Goal: Task Accomplishment & Management: Manage account settings

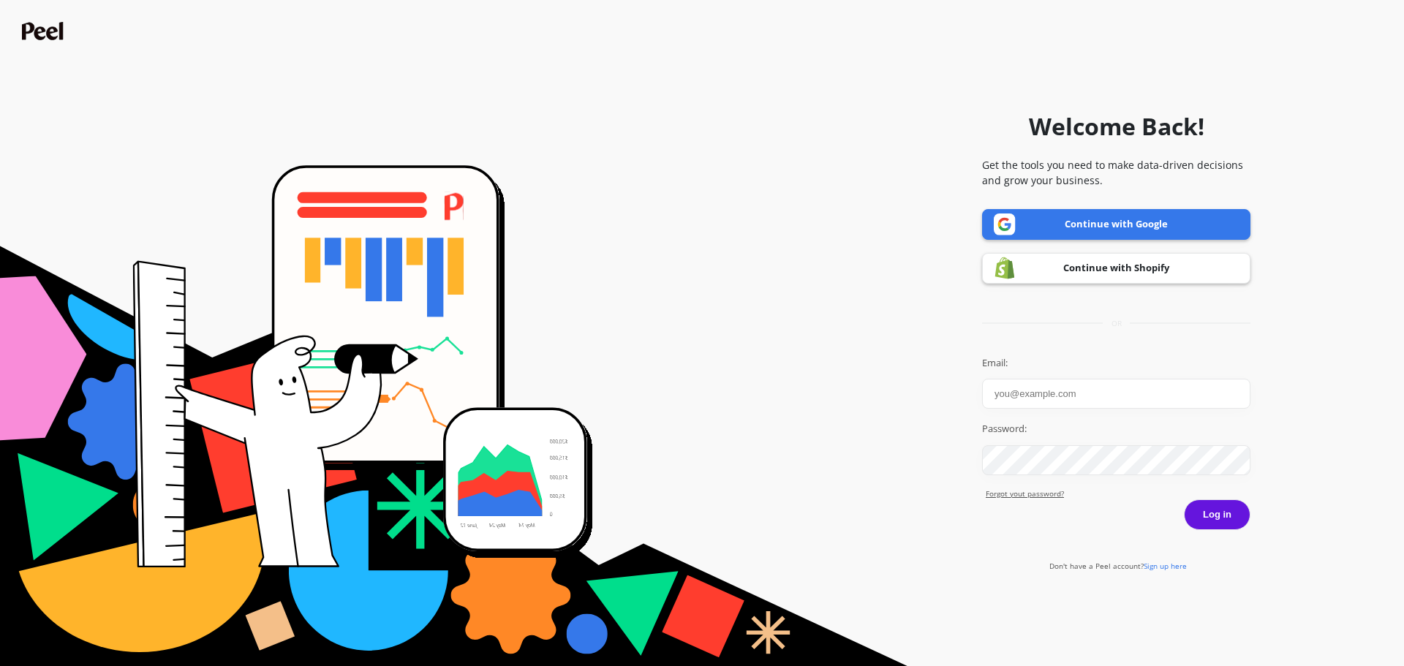
drag, startPoint x: 1027, startPoint y: 392, endPoint x: 1036, endPoint y: 395, distance: 9.9
click at [1026, 392] on input "Email:" at bounding box center [1116, 394] width 268 height 30
type input "[EMAIL_ADDRESS][DOMAIN_NAME]"
drag, startPoint x: 1208, startPoint y: 507, endPoint x: 1208, endPoint y: 515, distance: 8.0
click at [1208, 507] on button "Log in" at bounding box center [1217, 514] width 67 height 31
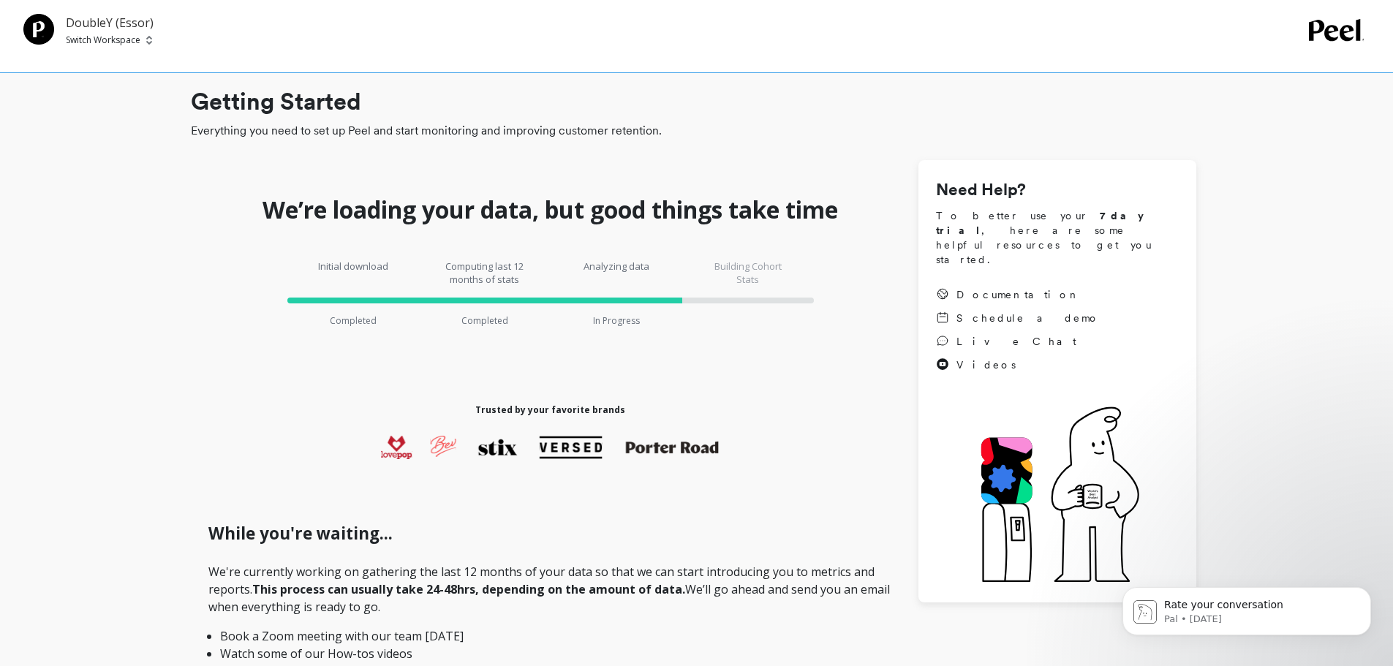
click at [102, 30] on p "DoubleY (Essor)" at bounding box center [110, 23] width 88 height 18
click at [144, 42] on span "Switch Workspace" at bounding box center [110, 40] width 88 height 12
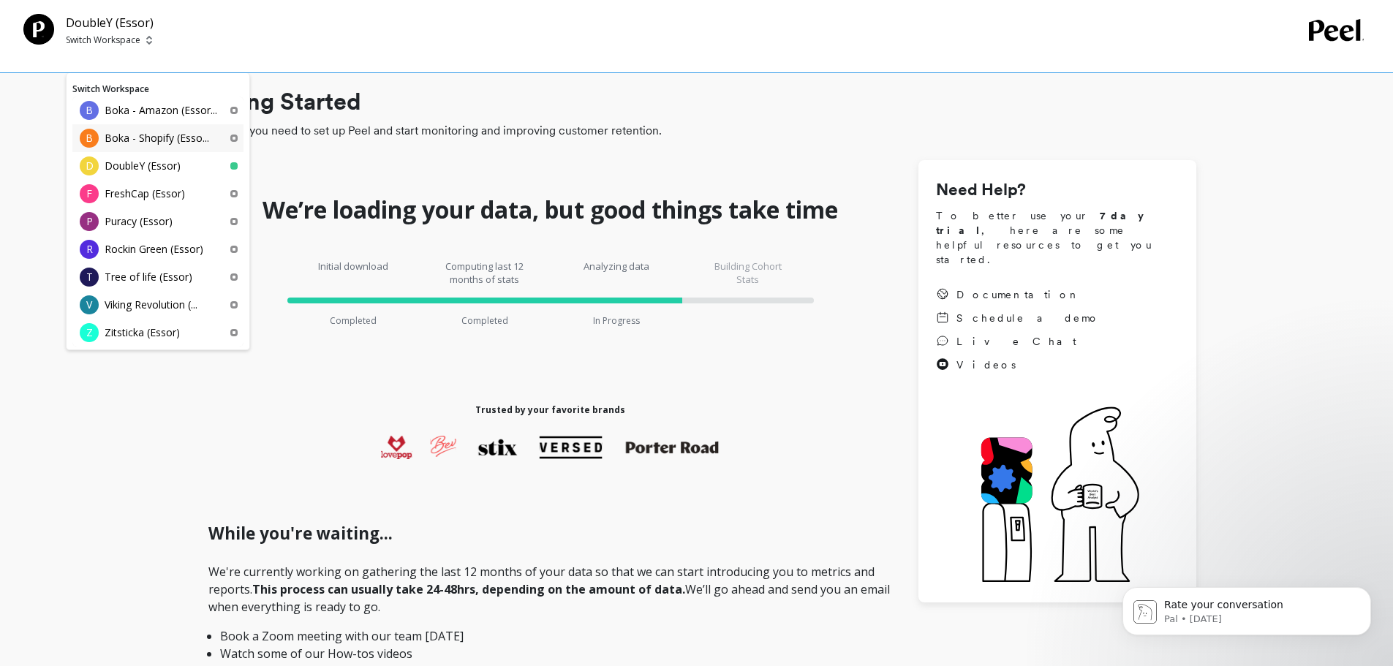
click at [131, 132] on p "Boka - Shopify (Esso..." at bounding box center [157, 138] width 105 height 15
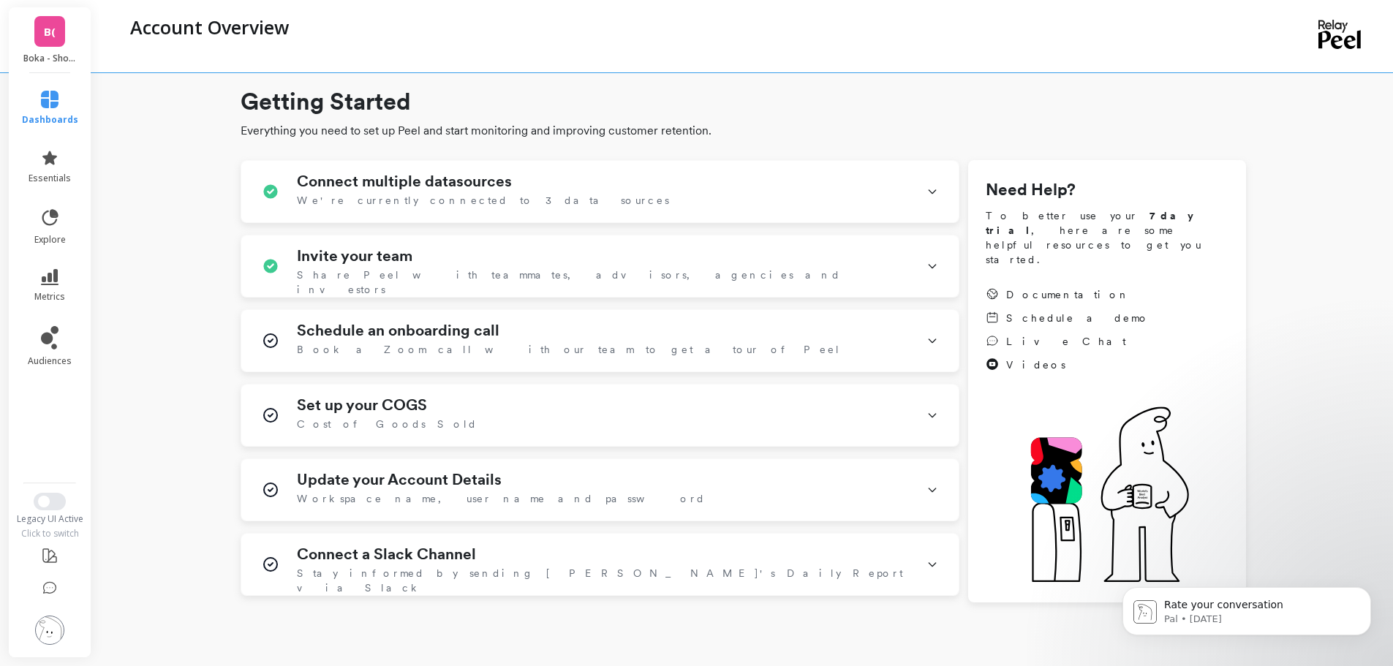
click at [43, 627] on img at bounding box center [49, 630] width 29 height 29
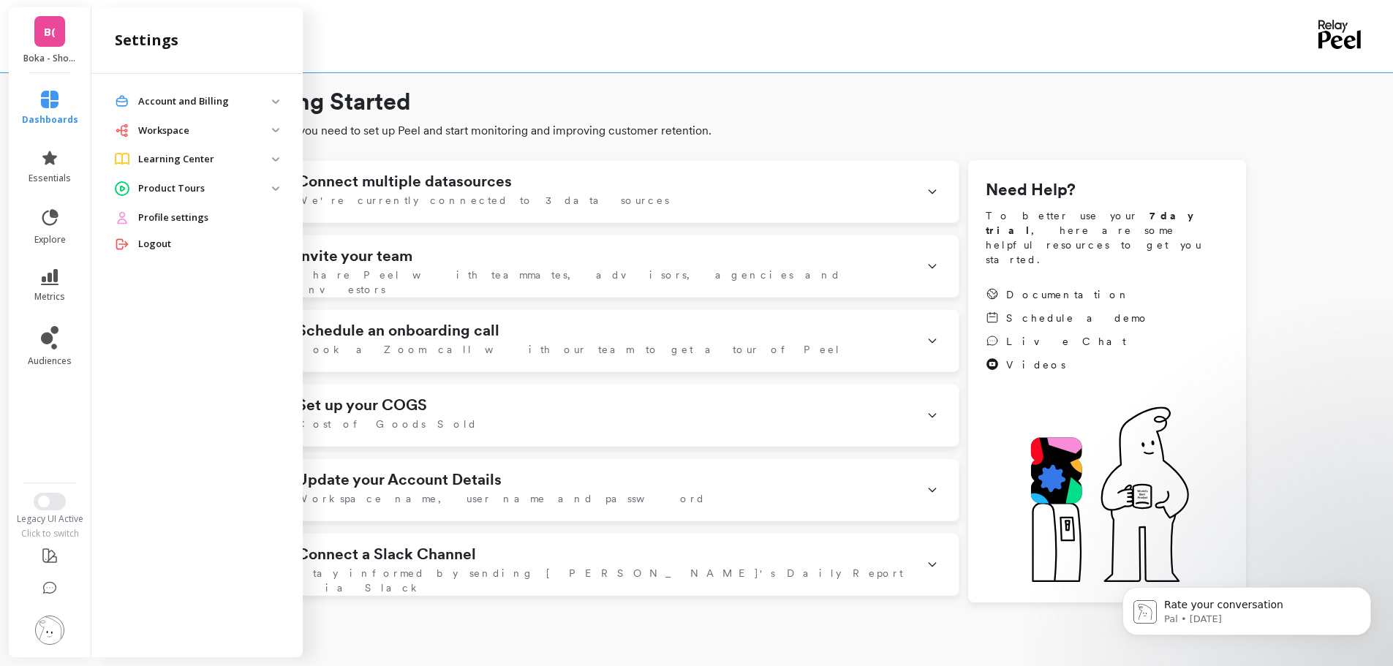
click at [270, 101] on p "Account and Billing" at bounding box center [205, 101] width 134 height 15
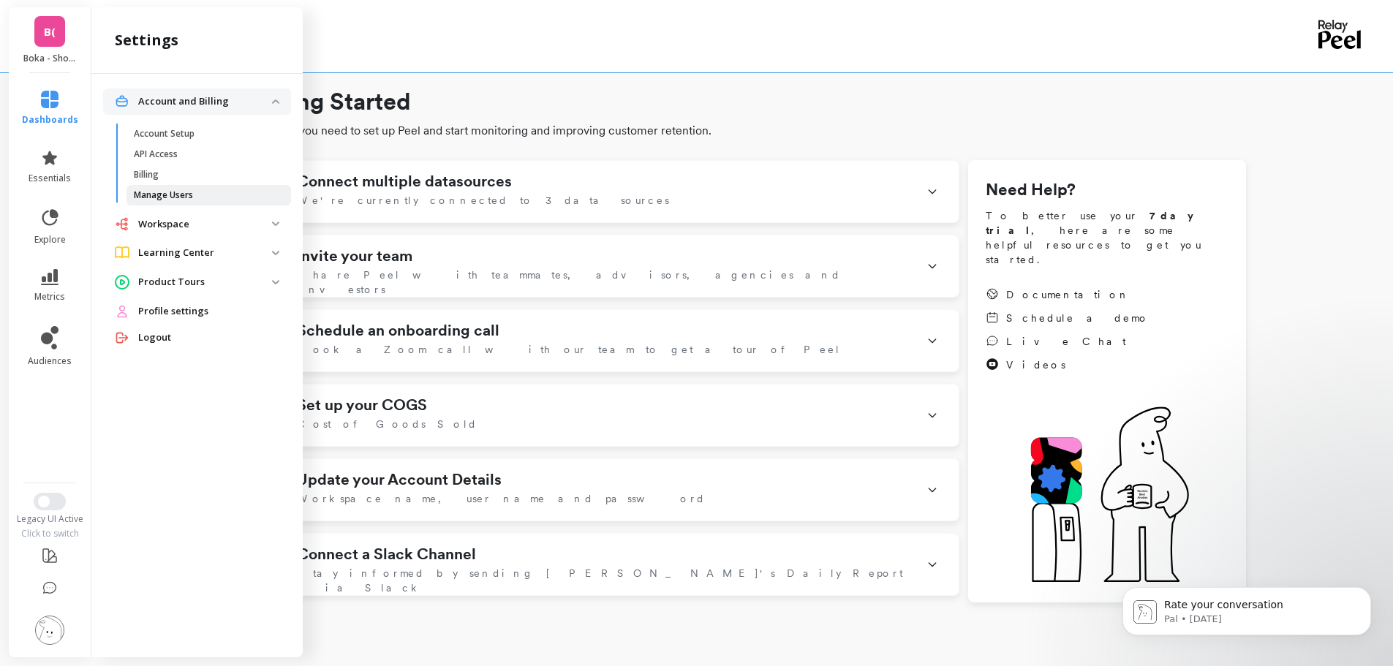
click at [181, 197] on p "Manage Users" at bounding box center [163, 195] width 59 height 12
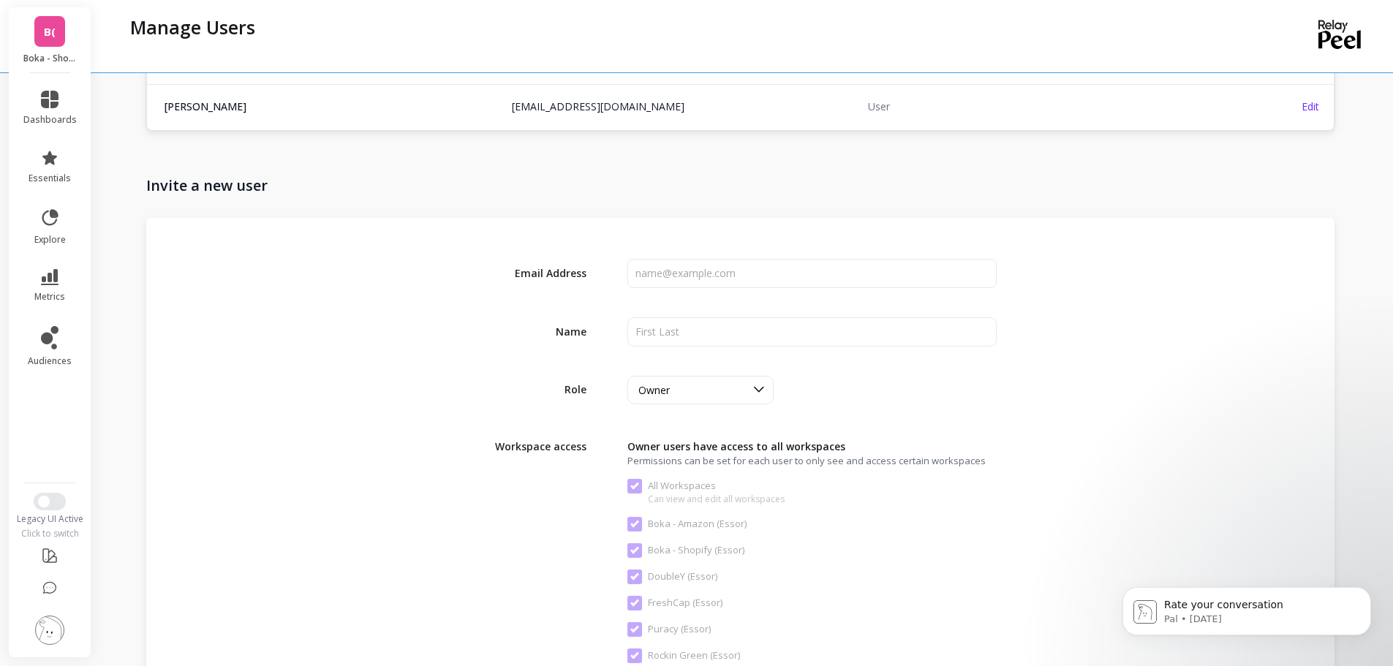
scroll to position [1755, 0]
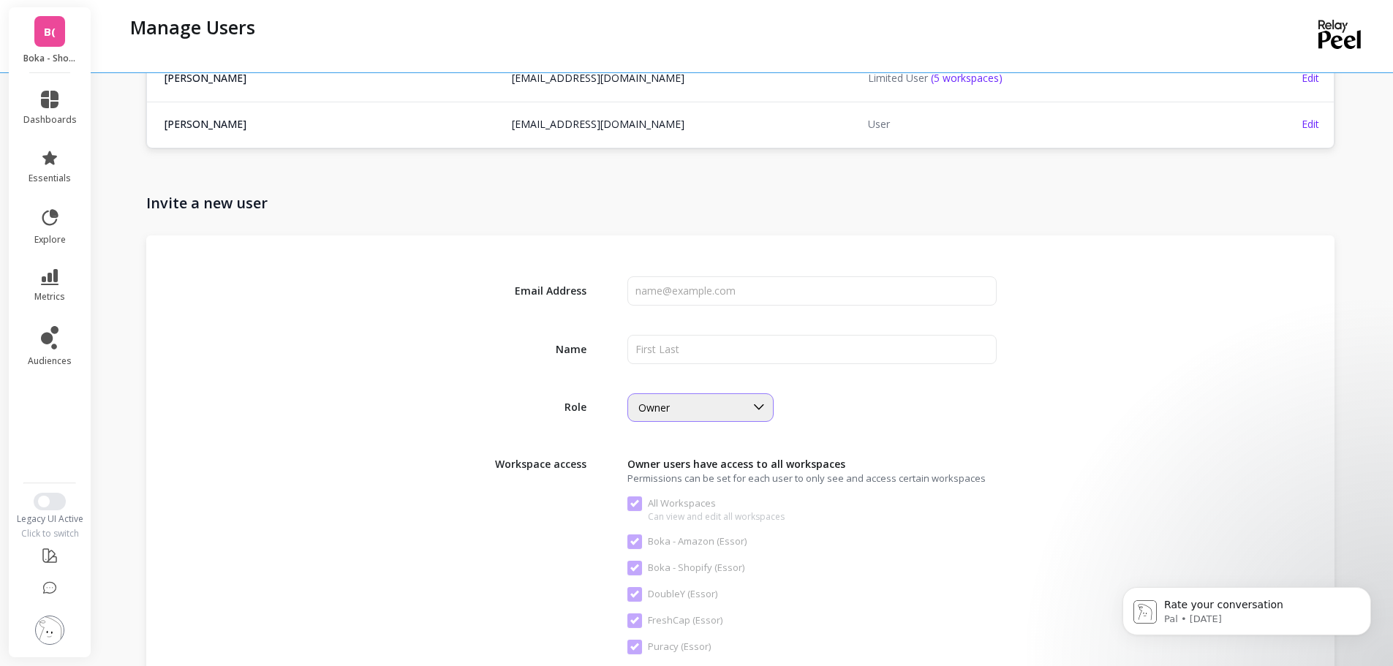
click at [700, 404] on div "Owner" at bounding box center [691, 408] width 107 height 14
click at [672, 492] on div "User" at bounding box center [700, 499] width 127 height 14
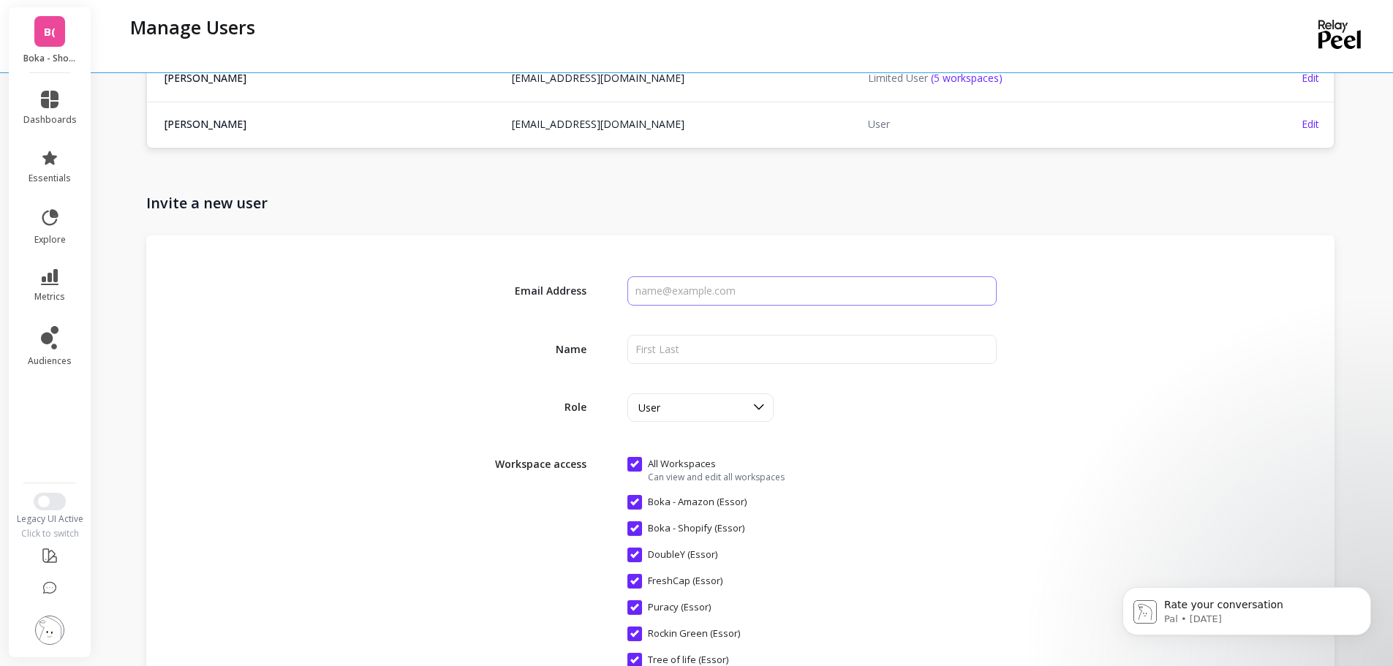
drag, startPoint x: 696, startPoint y: 297, endPoint x: 719, endPoint y: 292, distance: 23.2
click at [696, 295] on input "input" at bounding box center [811, 290] width 369 height 29
paste input "Dean.norado@psc.com"
type input "Dean.norado@psc.com"
click at [738, 342] on input "input" at bounding box center [811, 349] width 369 height 29
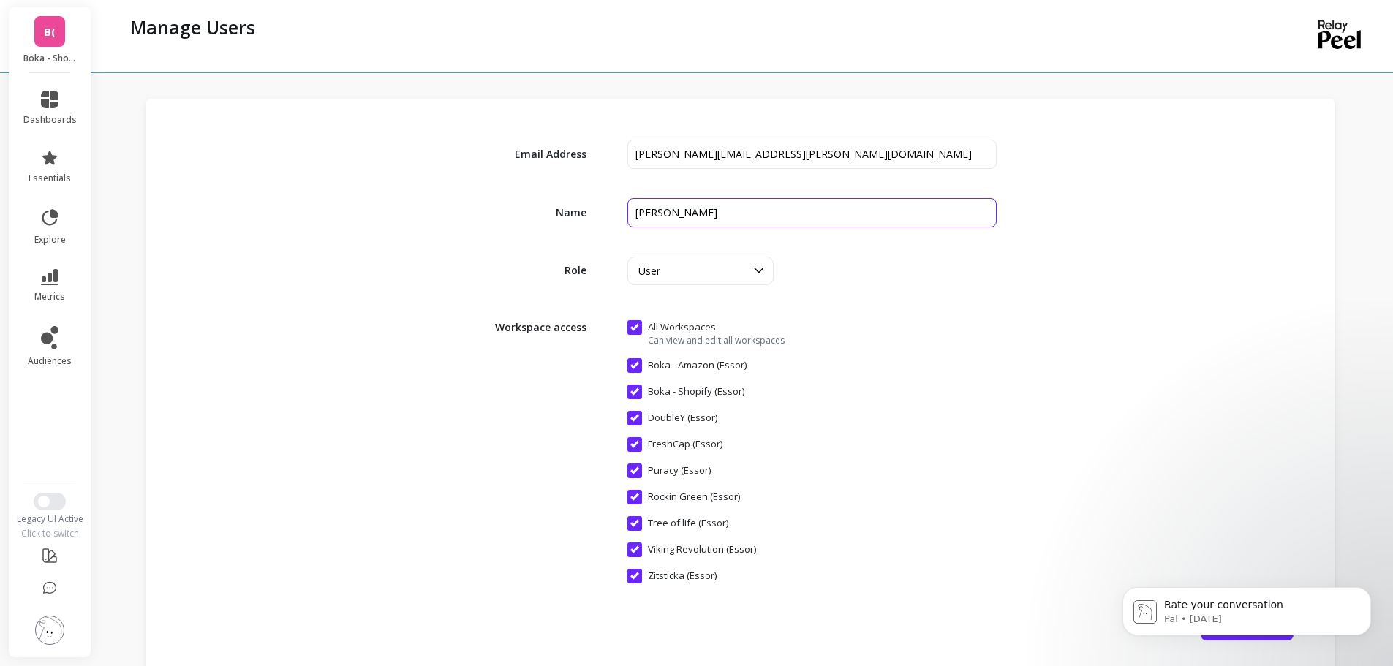
scroll to position [1858, 0]
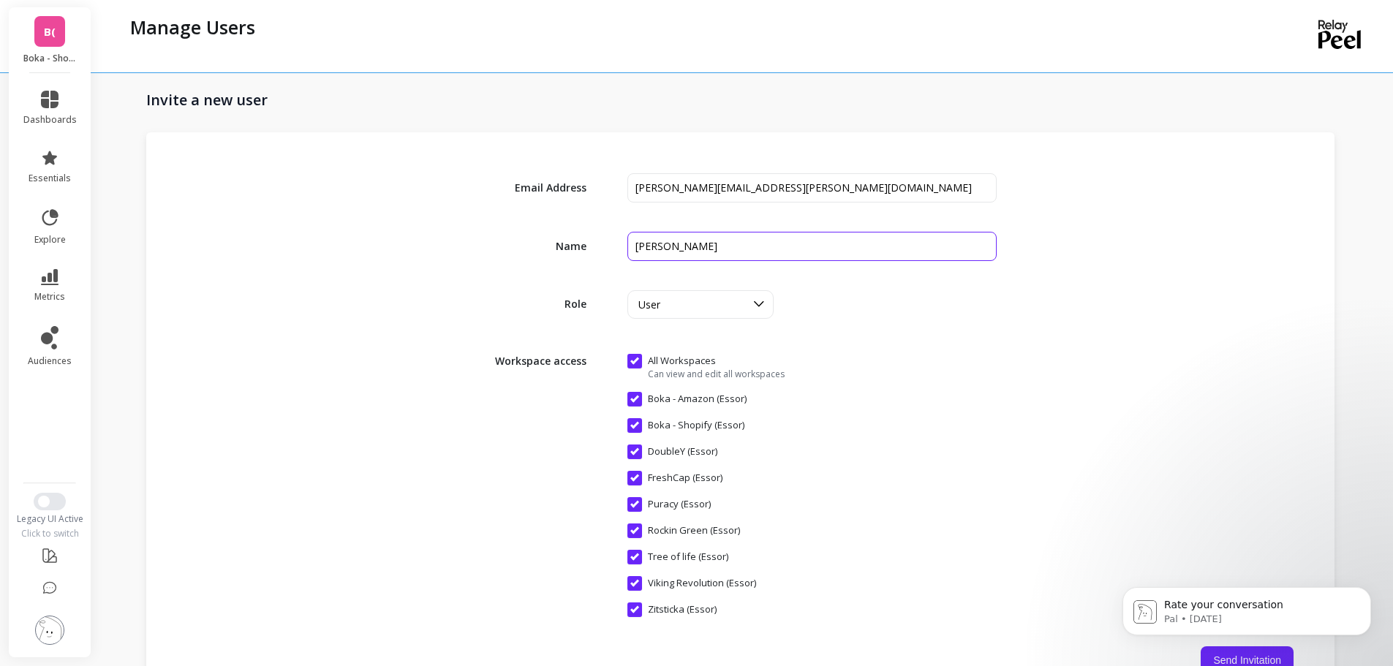
type input "Dean Norado"
click at [1236, 659] on button "Send Invitation" at bounding box center [1247, 660] width 93 height 28
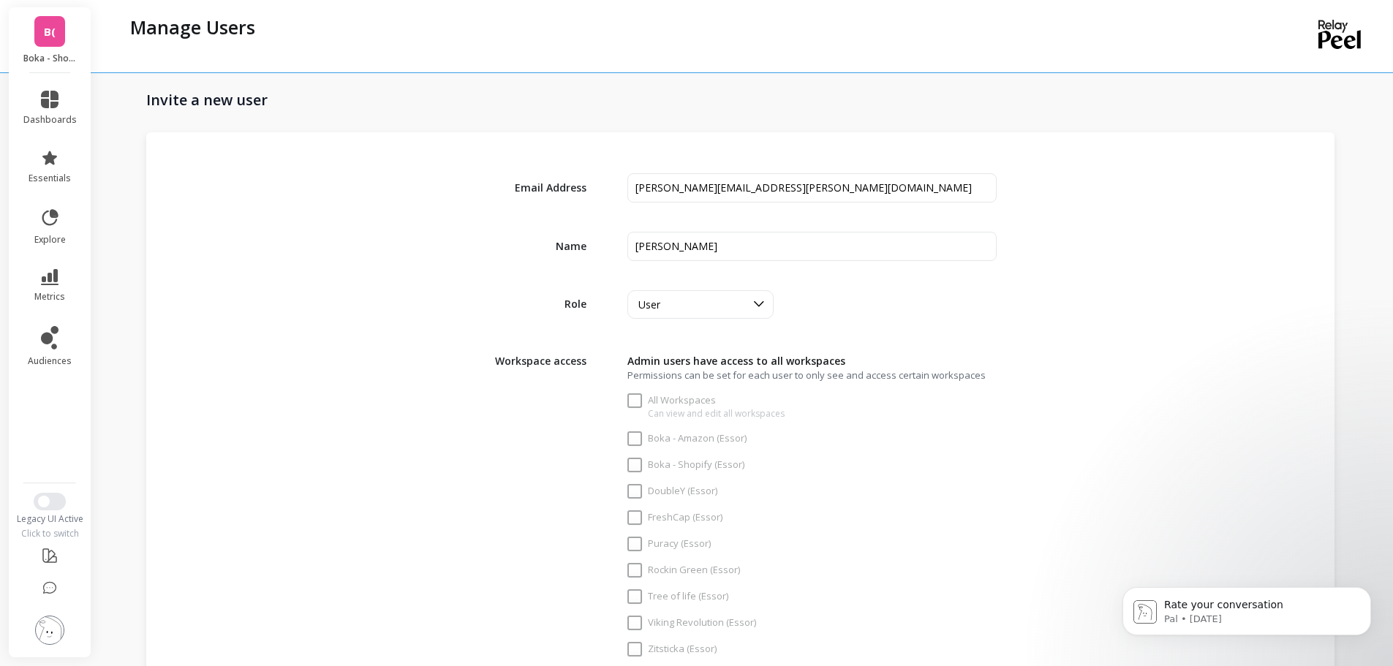
checkbox Workspaces "false"
checkbox \(Essor\) "false"
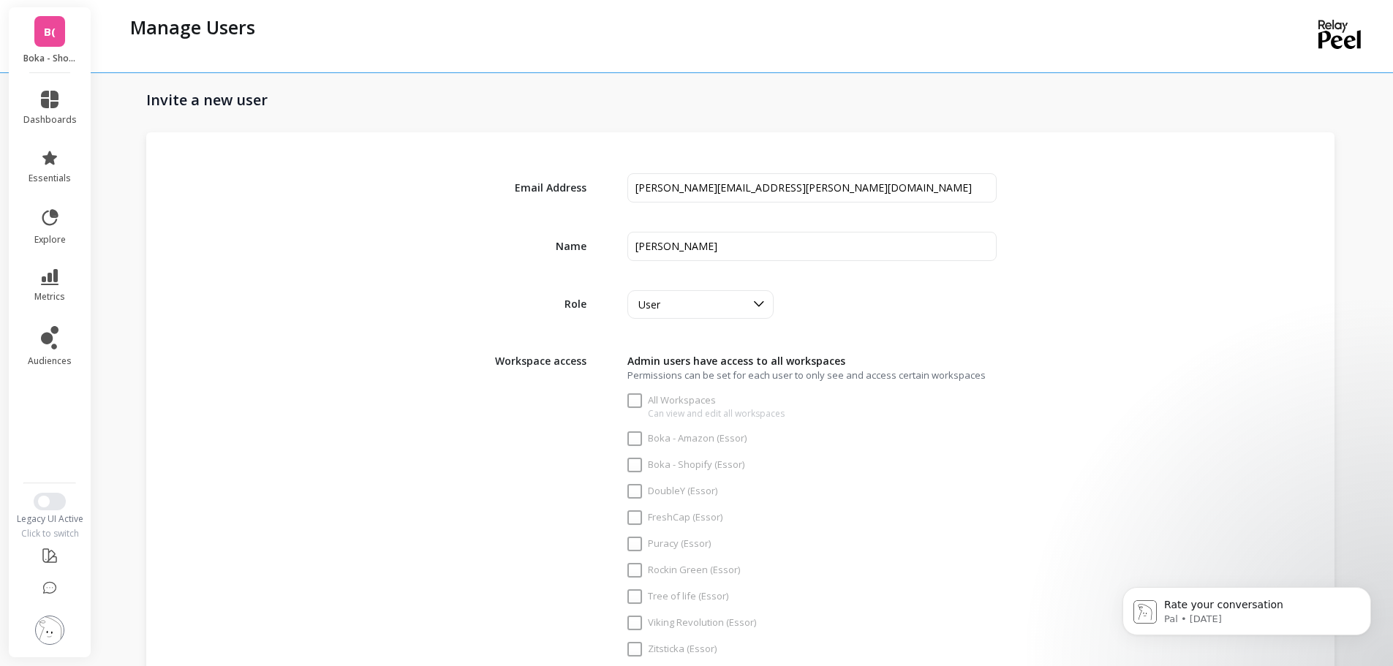
checkbox \(Essor\) "false"
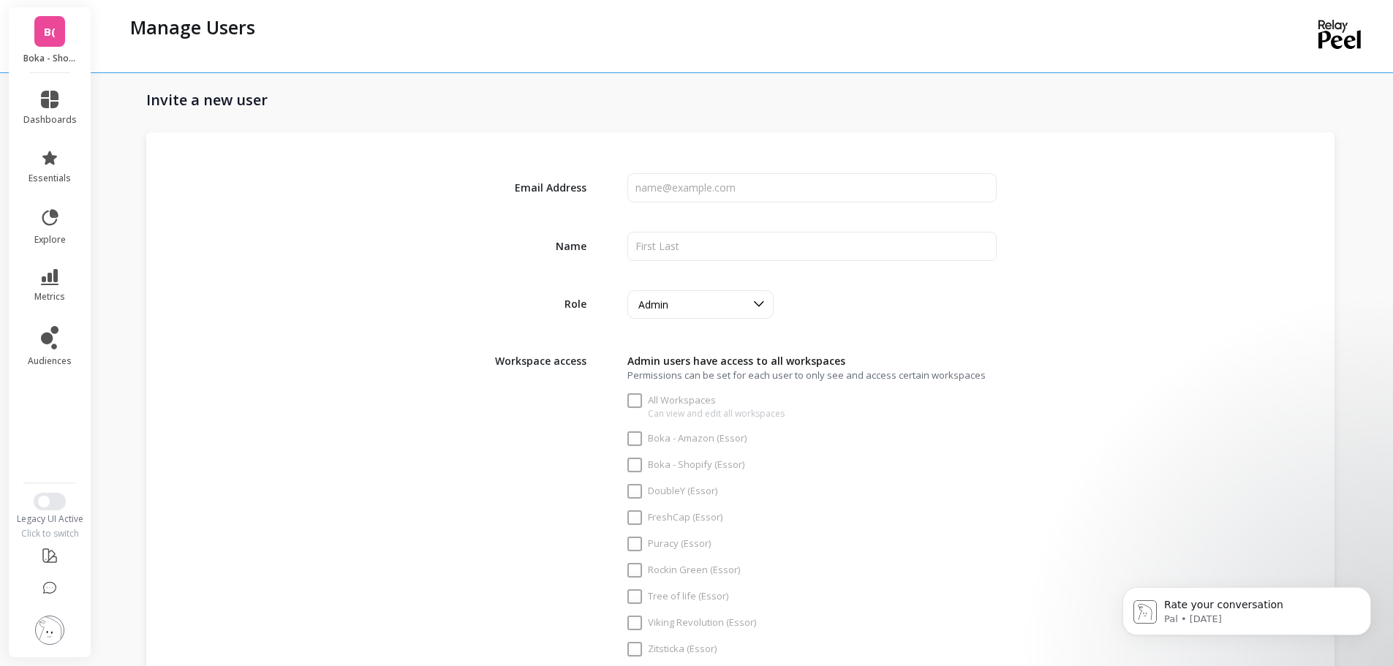
checkbox Workspaces "true"
checkbox \(Essor\) "true"
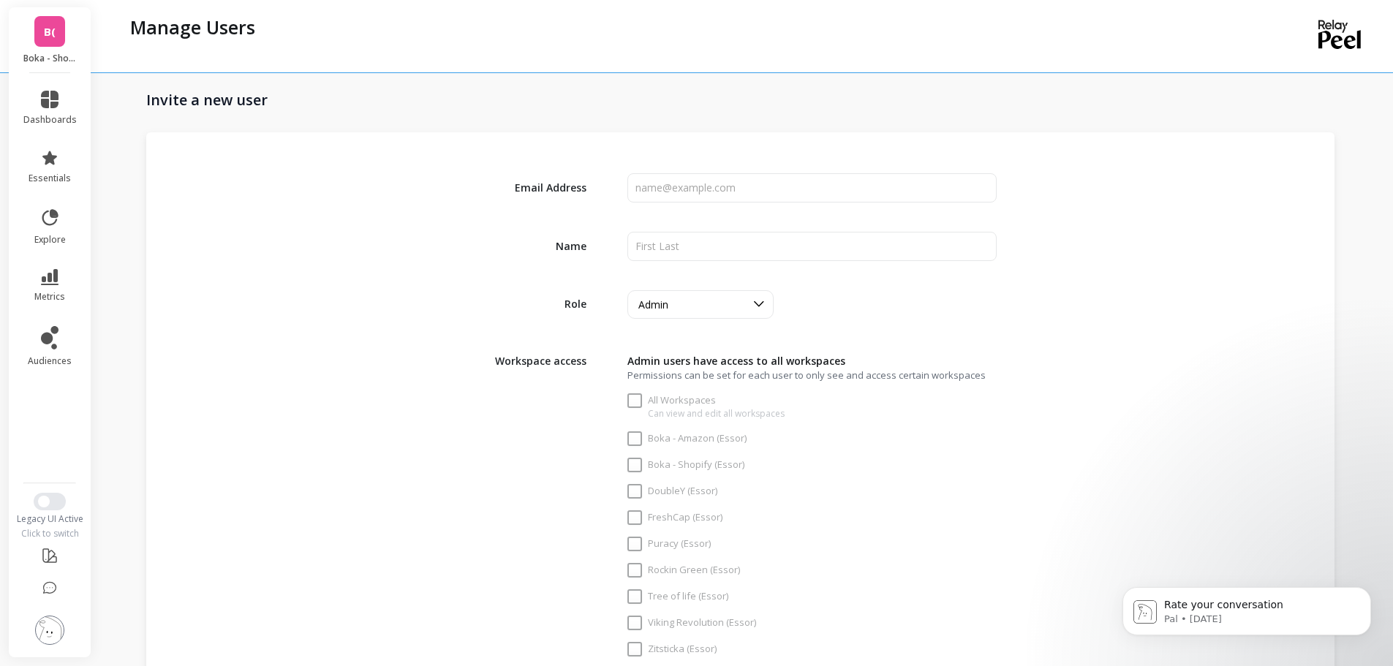
checkbox \(Essor\) "true"
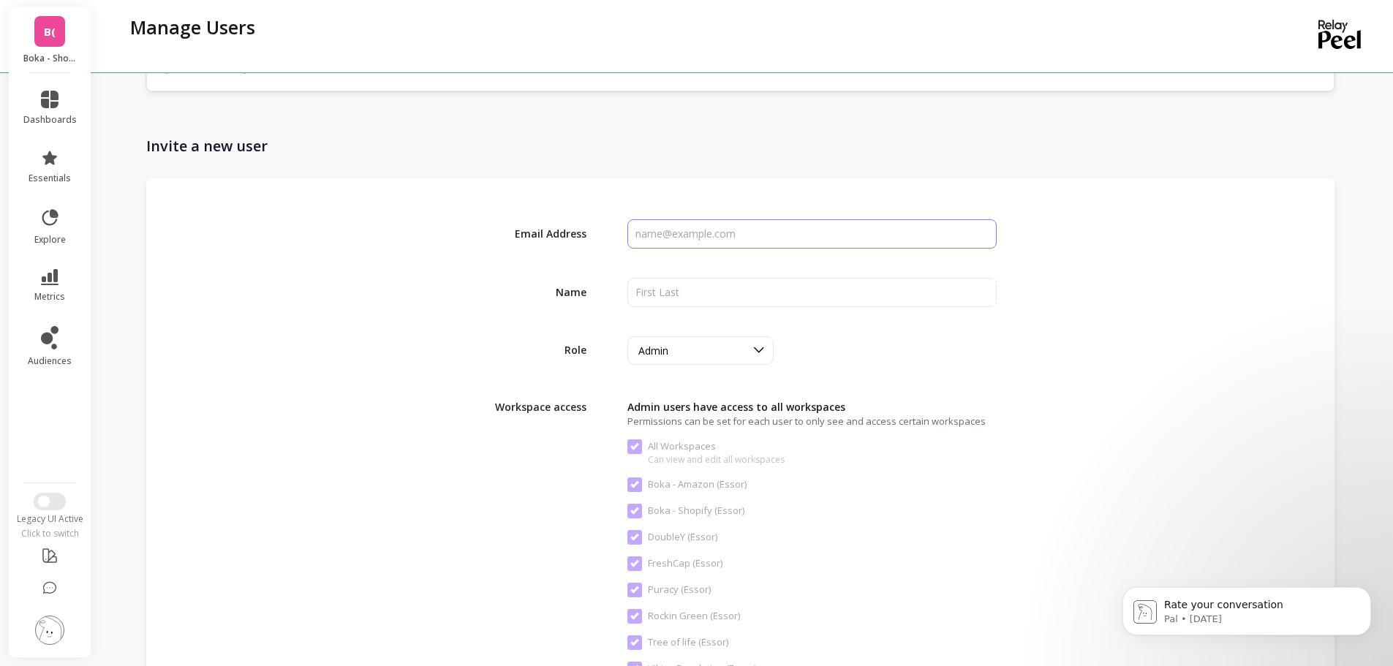
drag, startPoint x: 669, startPoint y: 236, endPoint x: 714, endPoint y: 241, distance: 45.5
click at [669, 236] on input "input" at bounding box center [811, 233] width 369 height 29
paste input "Ryan.Sabo@psc.com"
type input "Ryan.Sabo@psc.com"
click at [664, 290] on input "input" at bounding box center [811, 292] width 369 height 29
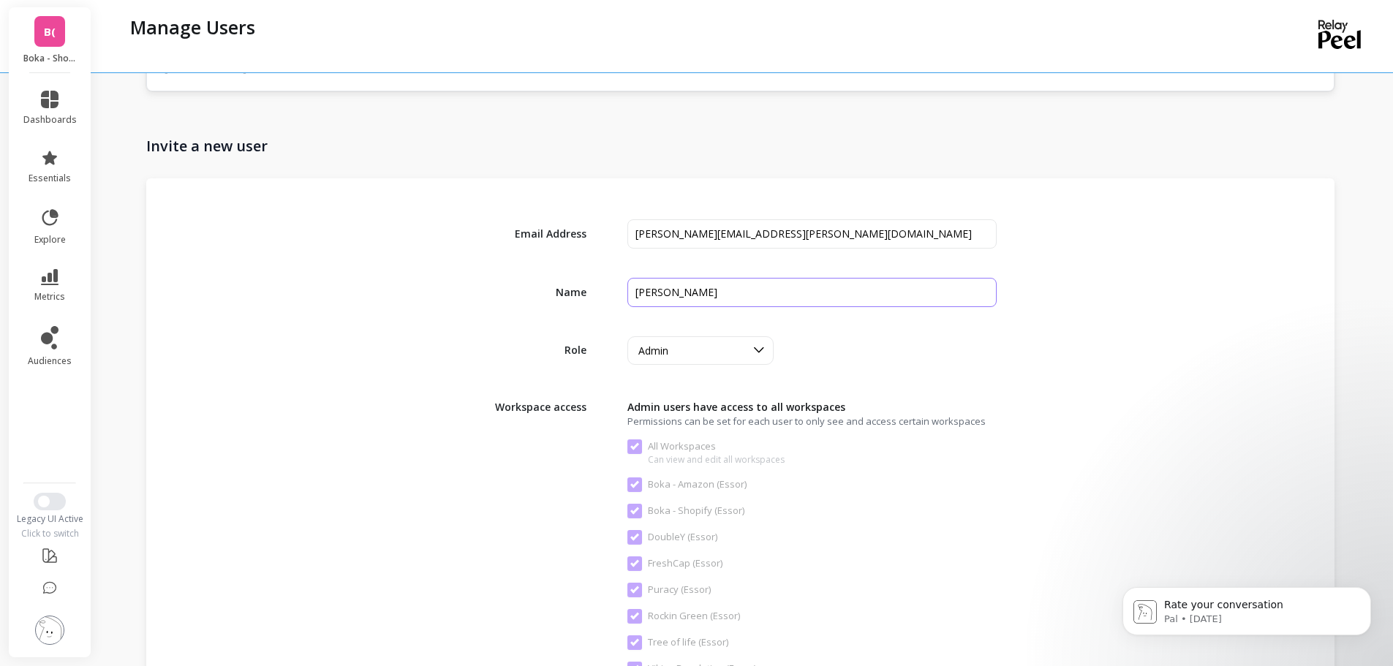
click at [668, 294] on input "input" at bounding box center [811, 292] width 369 height 29
type input "Ryan Sabo"
click at [748, 346] on div at bounding box center [759, 350] width 28 height 27
click at [681, 440] on div "User" at bounding box center [700, 442] width 127 height 14
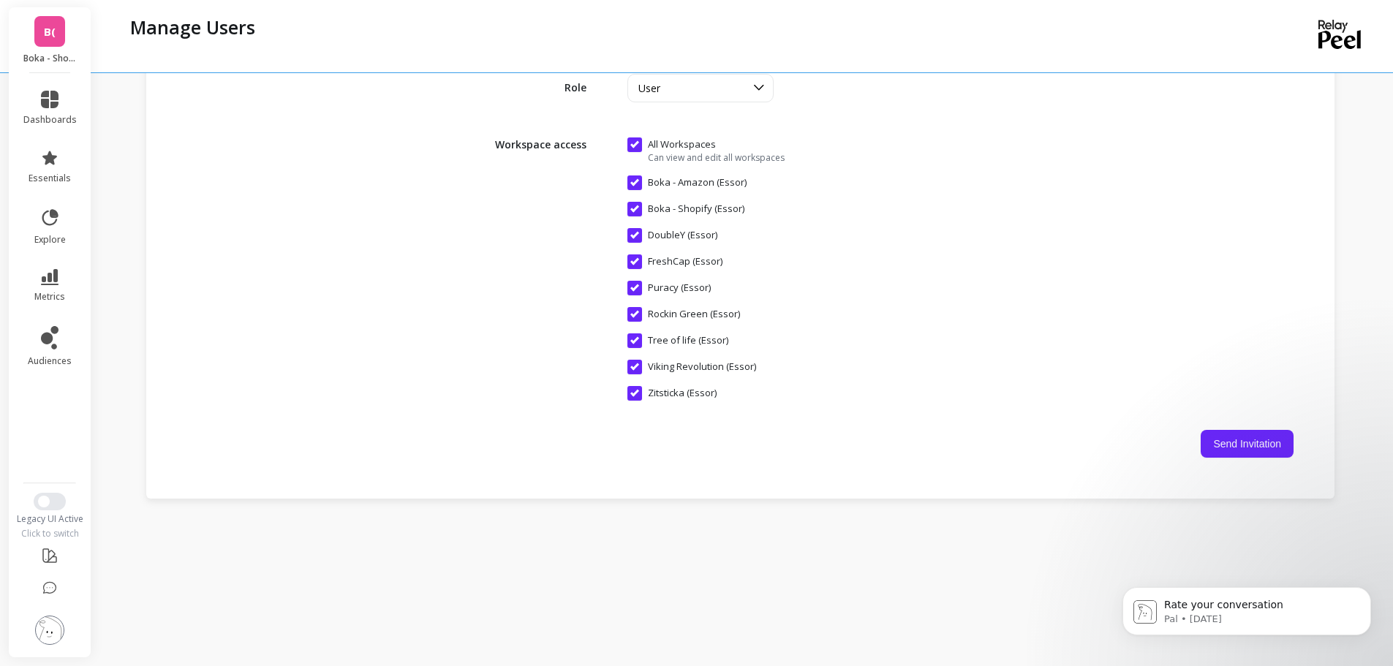
scroll to position [2123, 0]
click at [1255, 444] on button "Send Invitation" at bounding box center [1247, 441] width 93 height 28
checkbox Workspaces "false"
checkbox \(Essor\) "false"
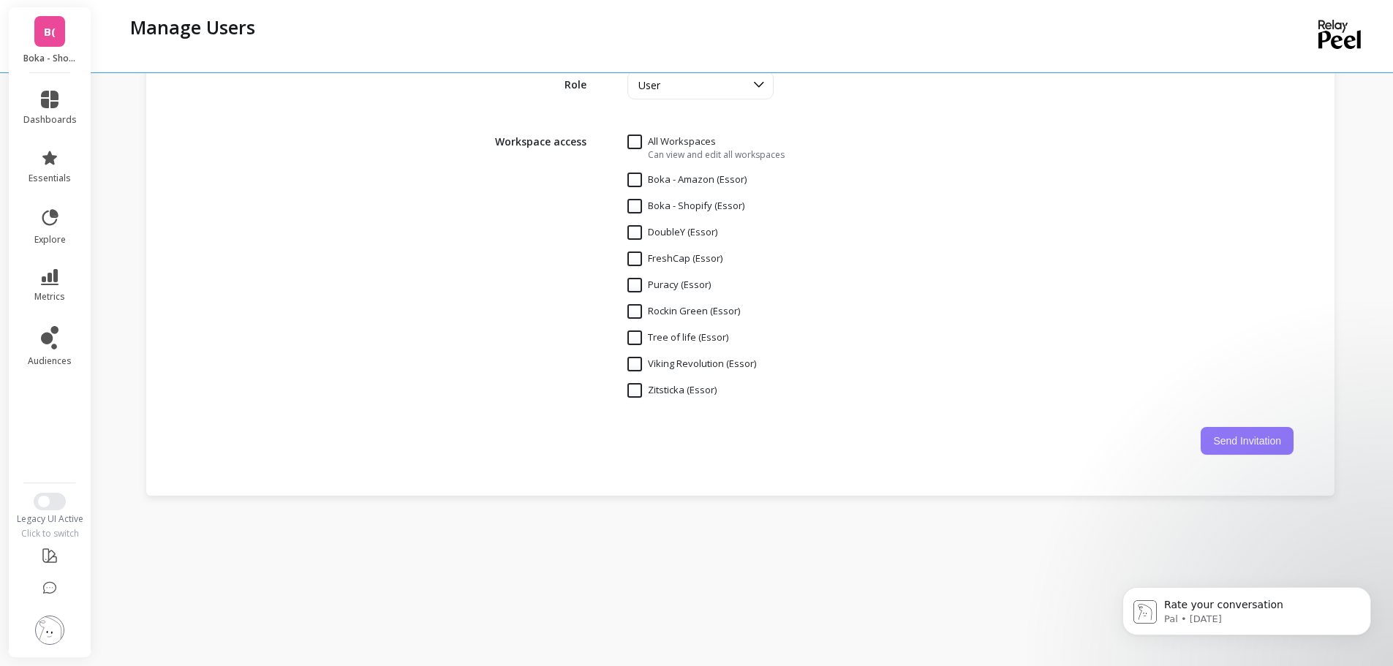
checkbox \(Essor\) "false"
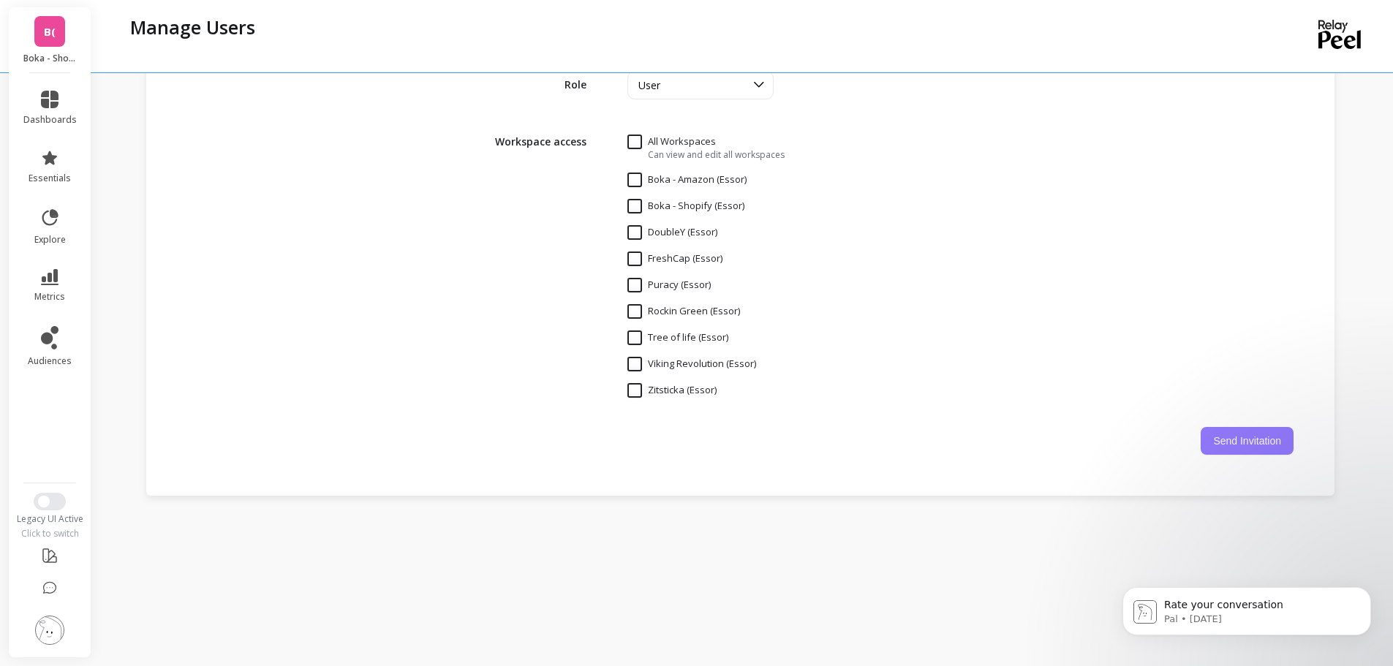
checkbox \(Essor\) "false"
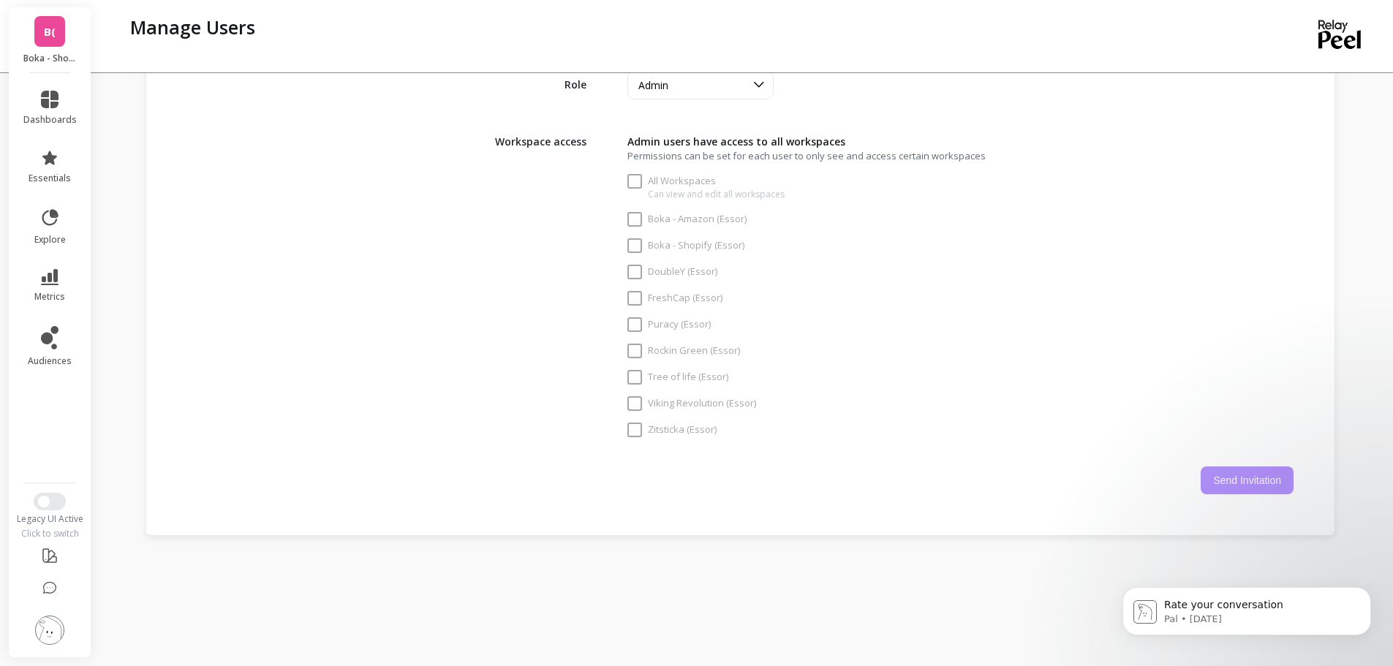
checkbox Workspaces "true"
checkbox \(Essor\) "true"
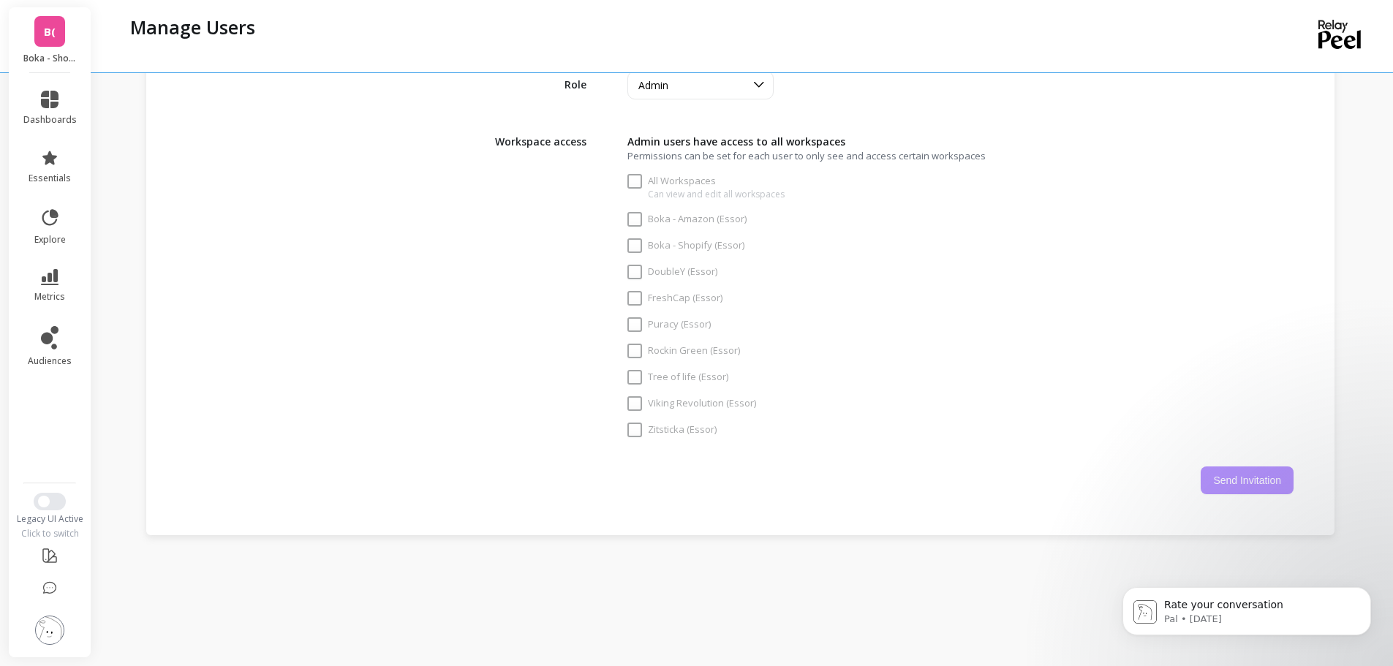
checkbox \(Essor\) "true"
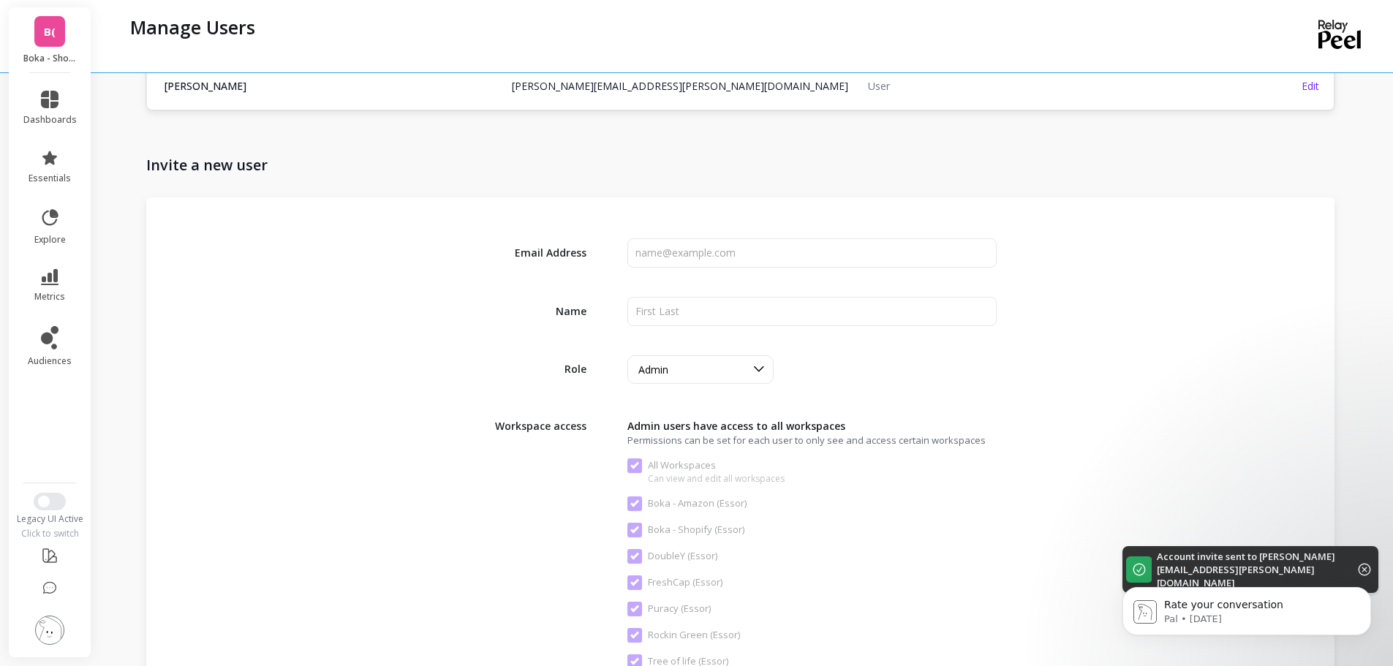
scroll to position [1877, 0]
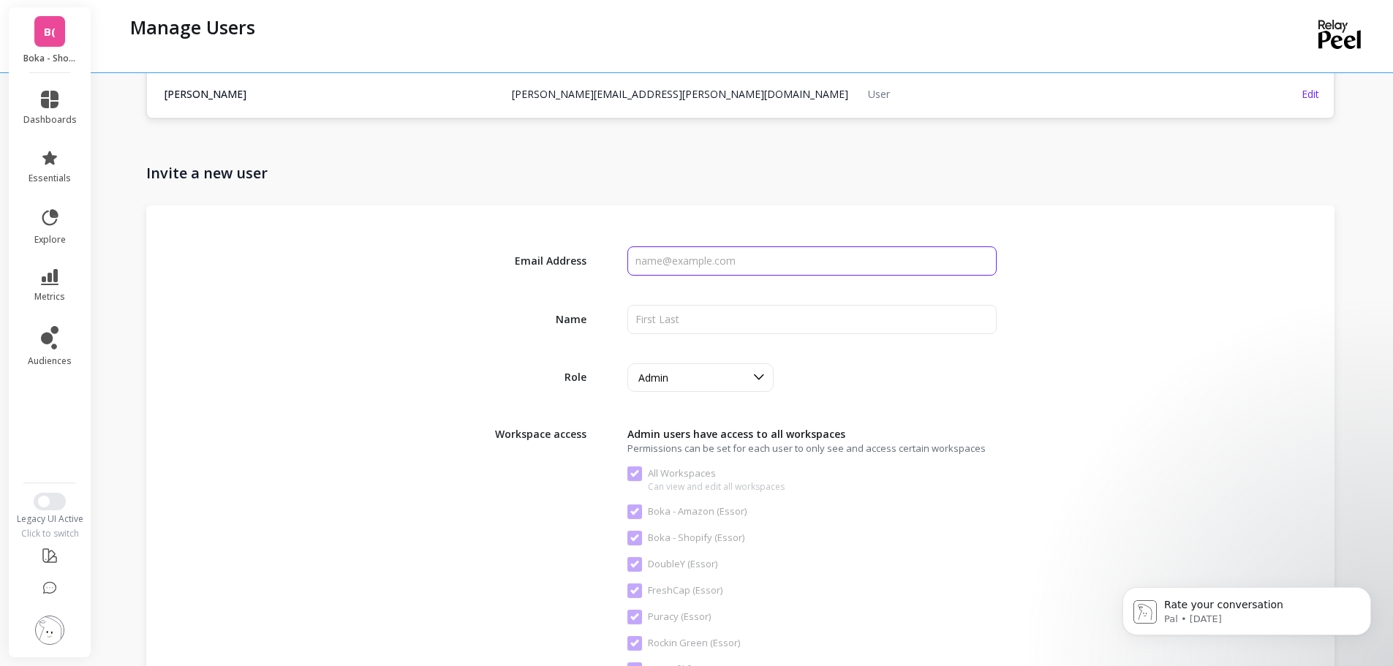
drag, startPoint x: 663, startPoint y: 261, endPoint x: 735, endPoint y: 276, distance: 73.3
click at [664, 261] on input "input" at bounding box center [811, 260] width 369 height 29
paste input "Aiden.Constantine@psc.com"
type input "Aiden.Constantine@psc.com"
click at [684, 320] on input "input" at bounding box center [811, 319] width 369 height 29
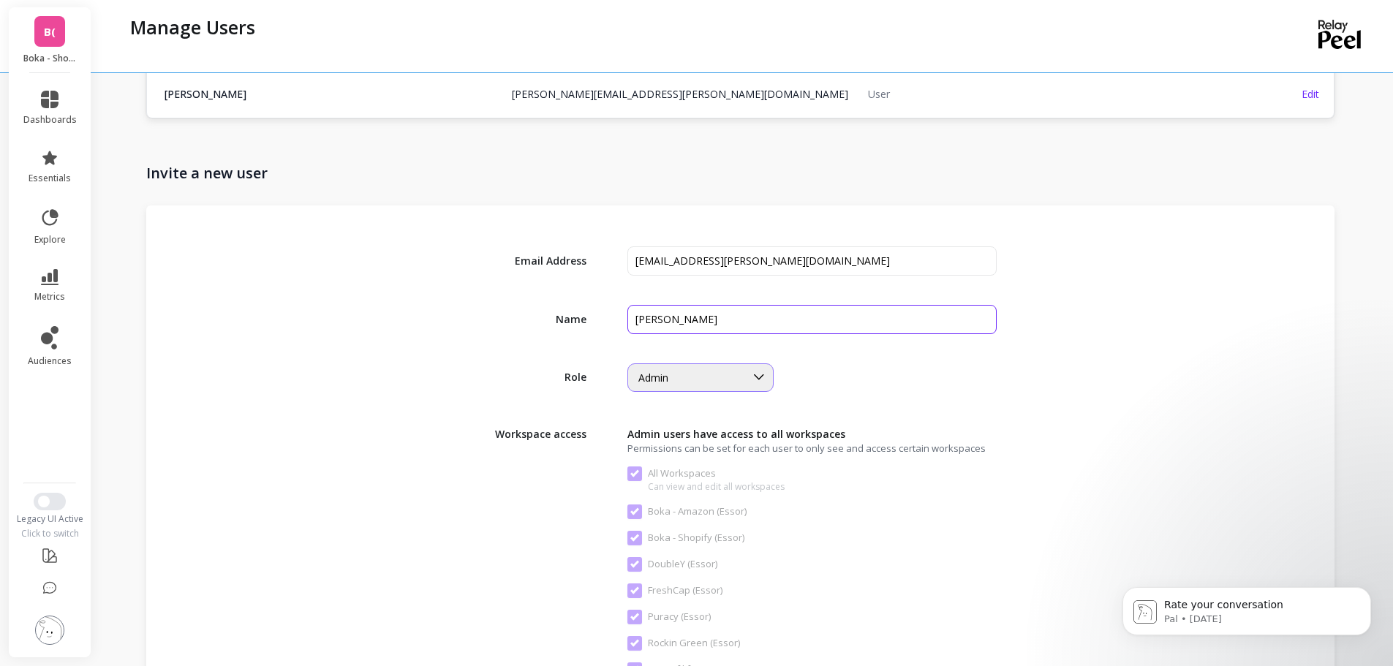
click at [692, 374] on div "Admin" at bounding box center [691, 378] width 107 height 14
type input "Adrien Constantine"
drag, startPoint x: 670, startPoint y: 477, endPoint x: 781, endPoint y: 448, distance: 114.9
click at [669, 477] on div "User" at bounding box center [700, 469] width 145 height 26
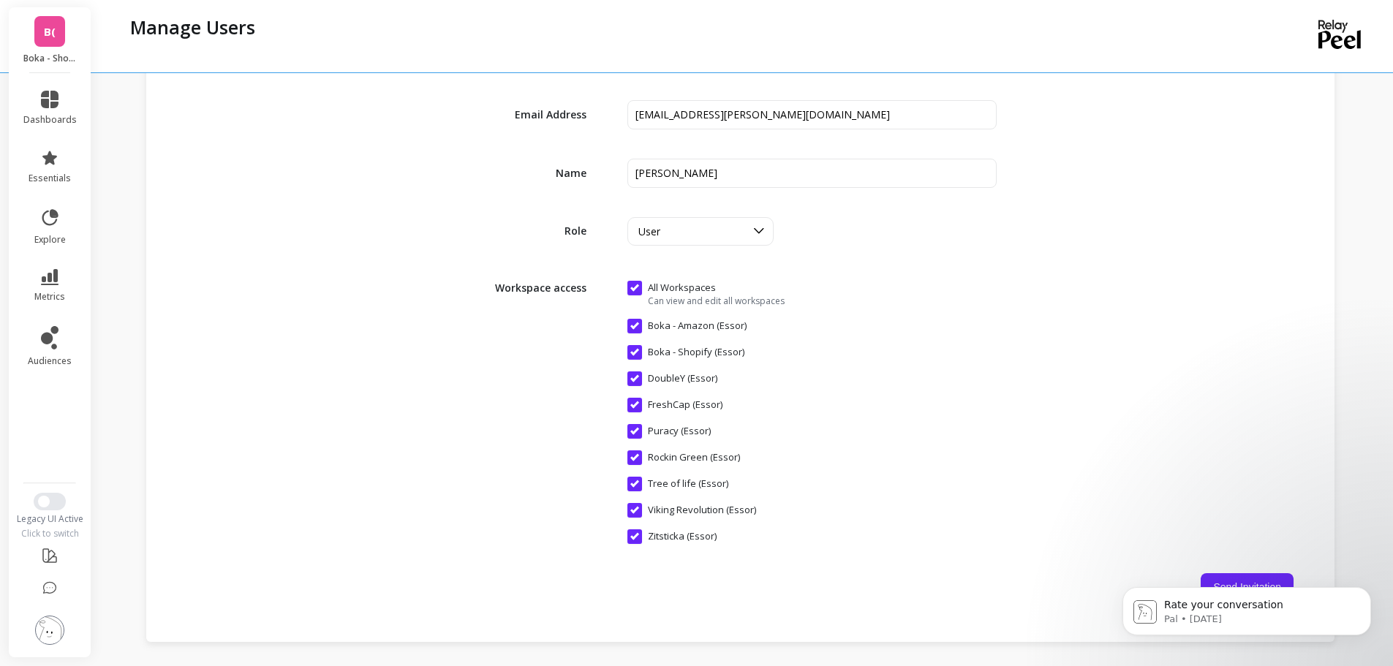
scroll to position [1950, 0]
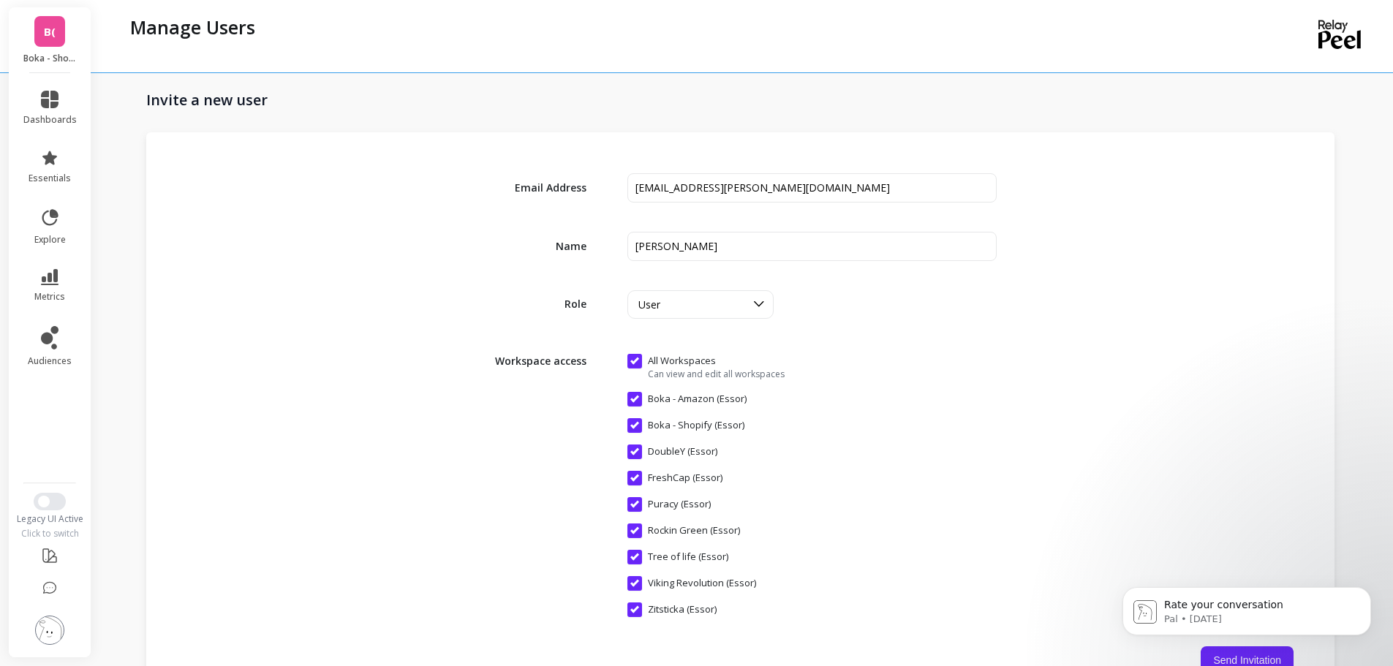
drag, startPoint x: 297, startPoint y: 602, endPoint x: 474, endPoint y: 583, distance: 178.0
click at [297, 602] on div "Workspace access All Workspaces Can view and edit all workspaces Boka - Amazon …" at bounding box center [740, 482] width 1106 height 269
click at [1236, 661] on button "Send Invitation" at bounding box center [1247, 660] width 93 height 28
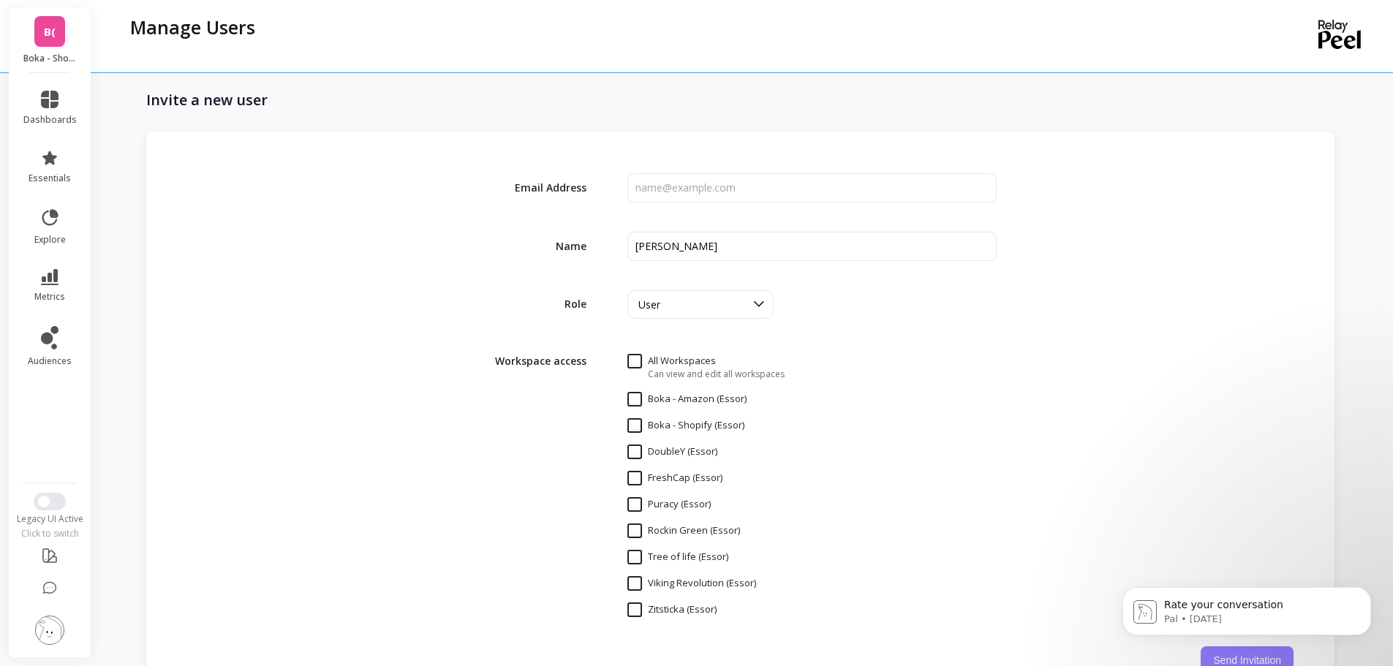
checkbox Workspaces "false"
checkbox \(Essor\) "false"
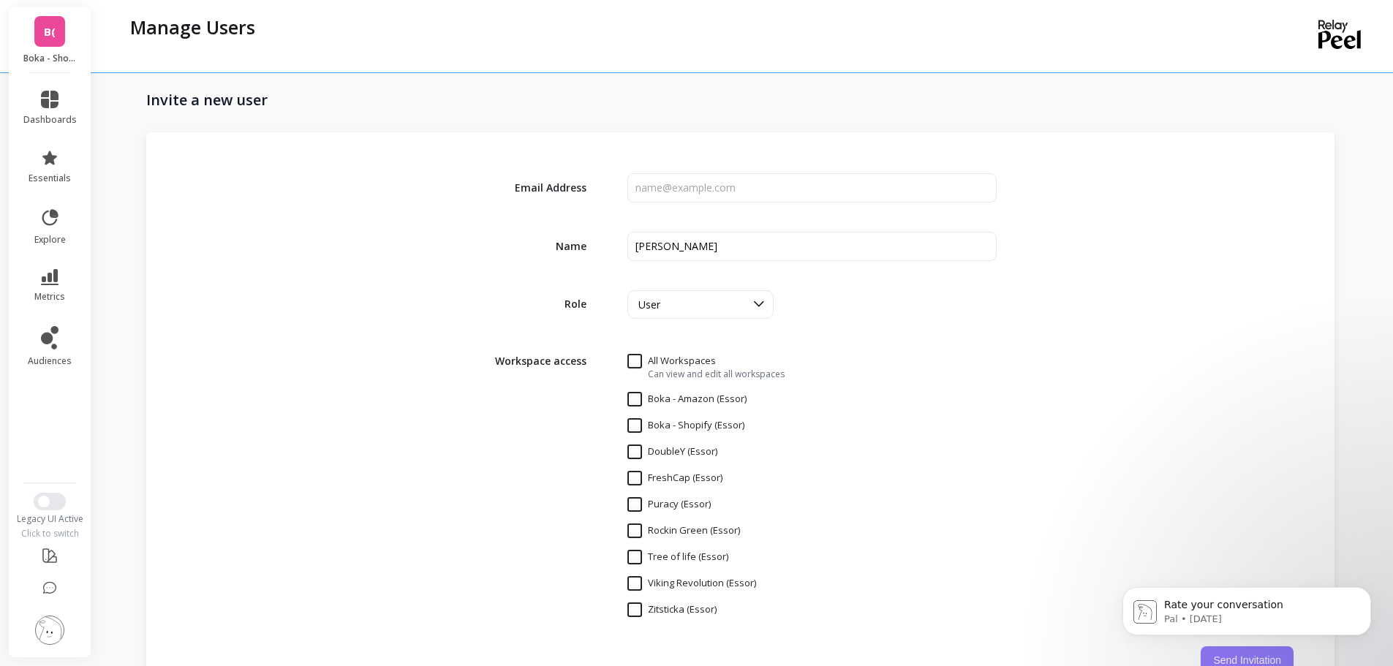
checkbox \(Essor\) "false"
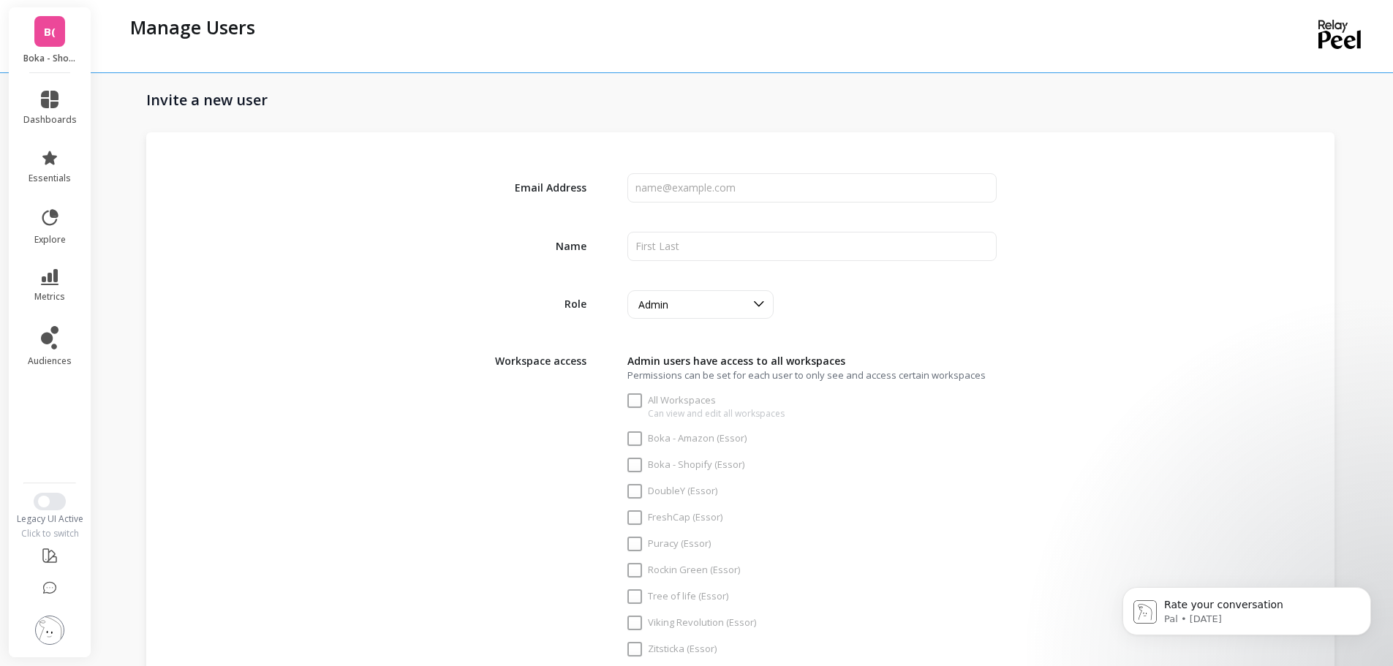
checkbox Workspaces "true"
checkbox \(Essor\) "true"
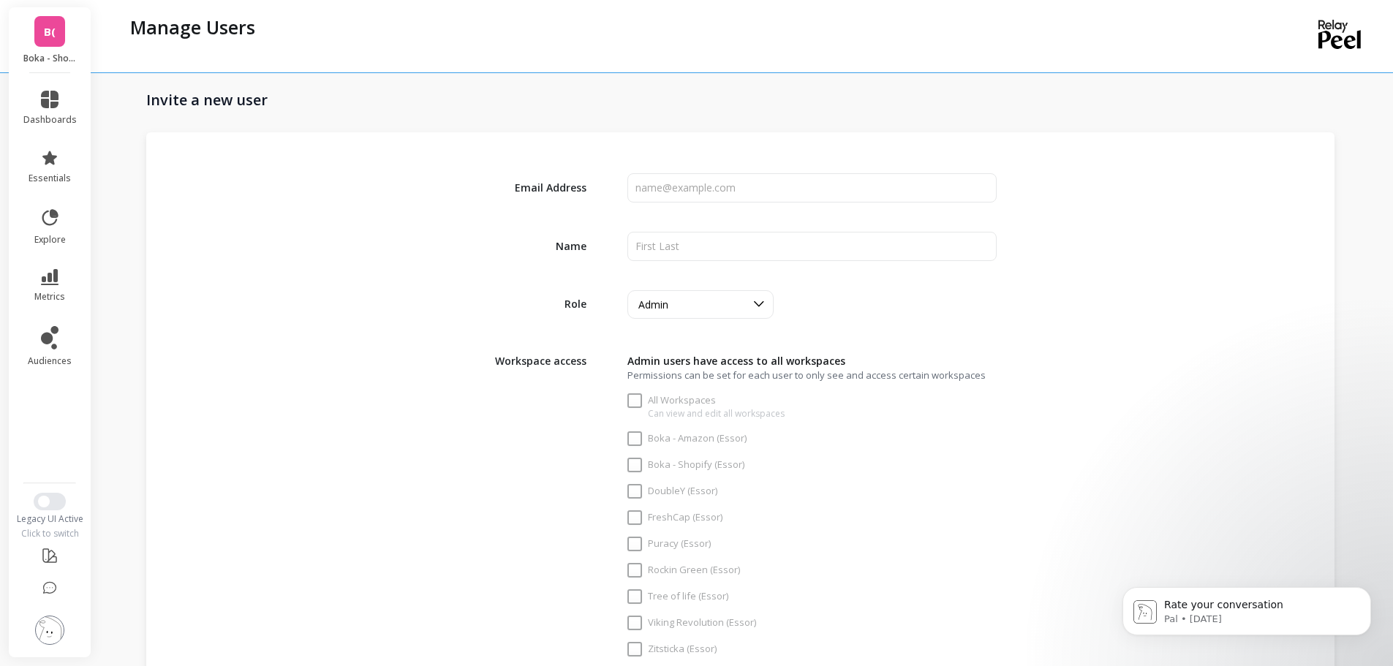
checkbox \(Essor\) "true"
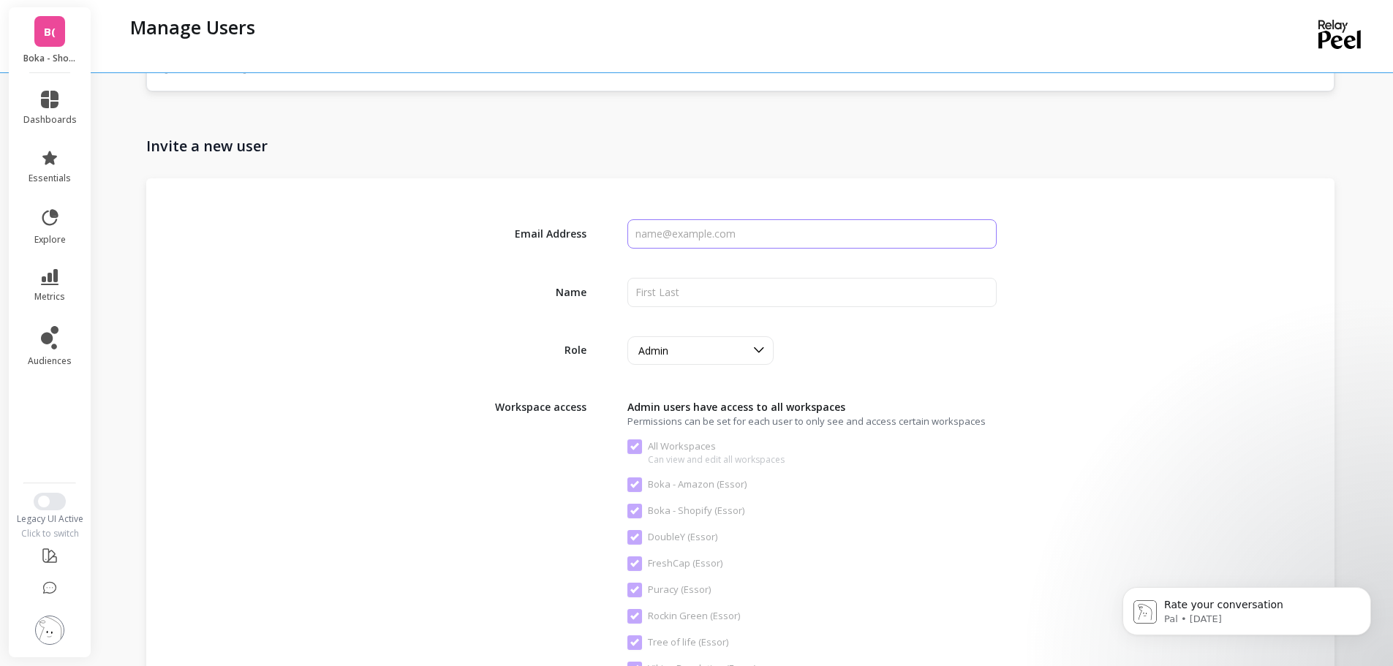
drag, startPoint x: 698, startPoint y: 236, endPoint x: 749, endPoint y: 236, distance: 50.5
click at [698, 236] on input "input" at bounding box center [811, 233] width 369 height 29
paste input "Claire.Nelson@psc.com"
type input "Claire.Nelson@psc.com"
click at [706, 295] on input "input" at bounding box center [811, 292] width 369 height 29
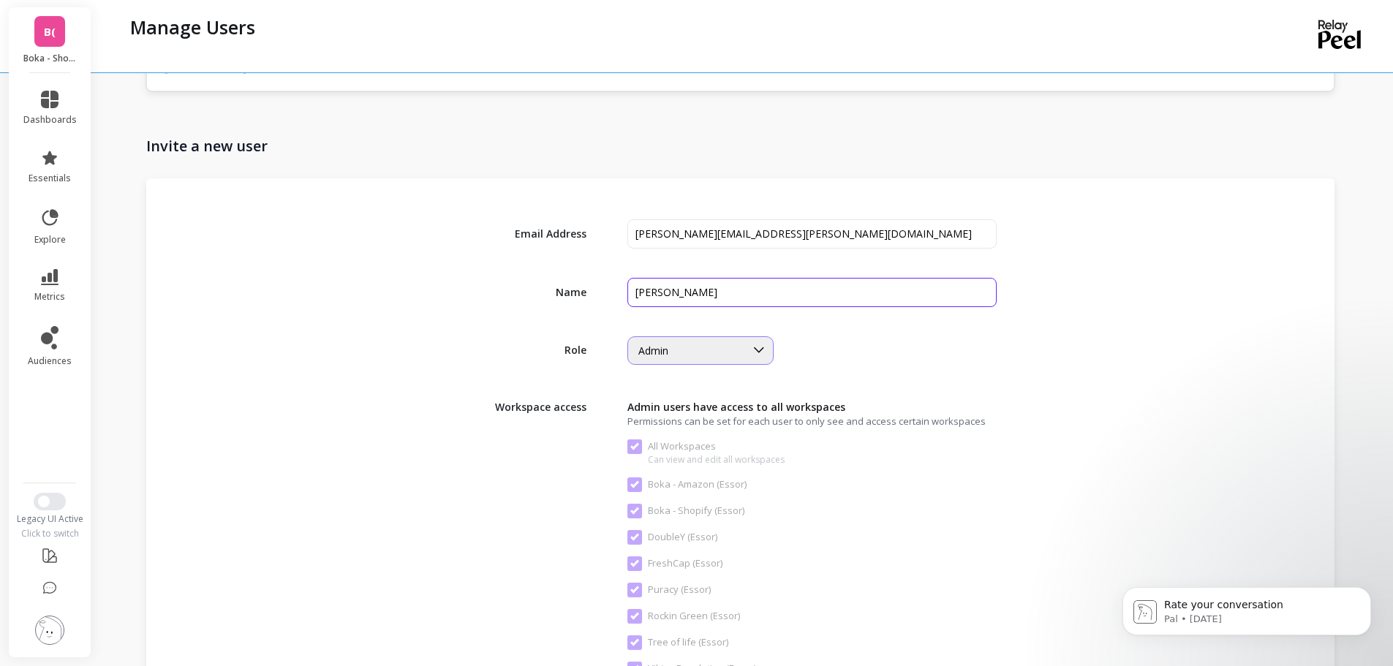
click at [701, 360] on div "Admin" at bounding box center [700, 350] width 146 height 29
type input "Claire Nelson"
drag, startPoint x: 647, startPoint y: 448, endPoint x: 665, endPoint y: 449, distance: 17.6
click at [647, 448] on div "User" at bounding box center [700, 442] width 127 height 14
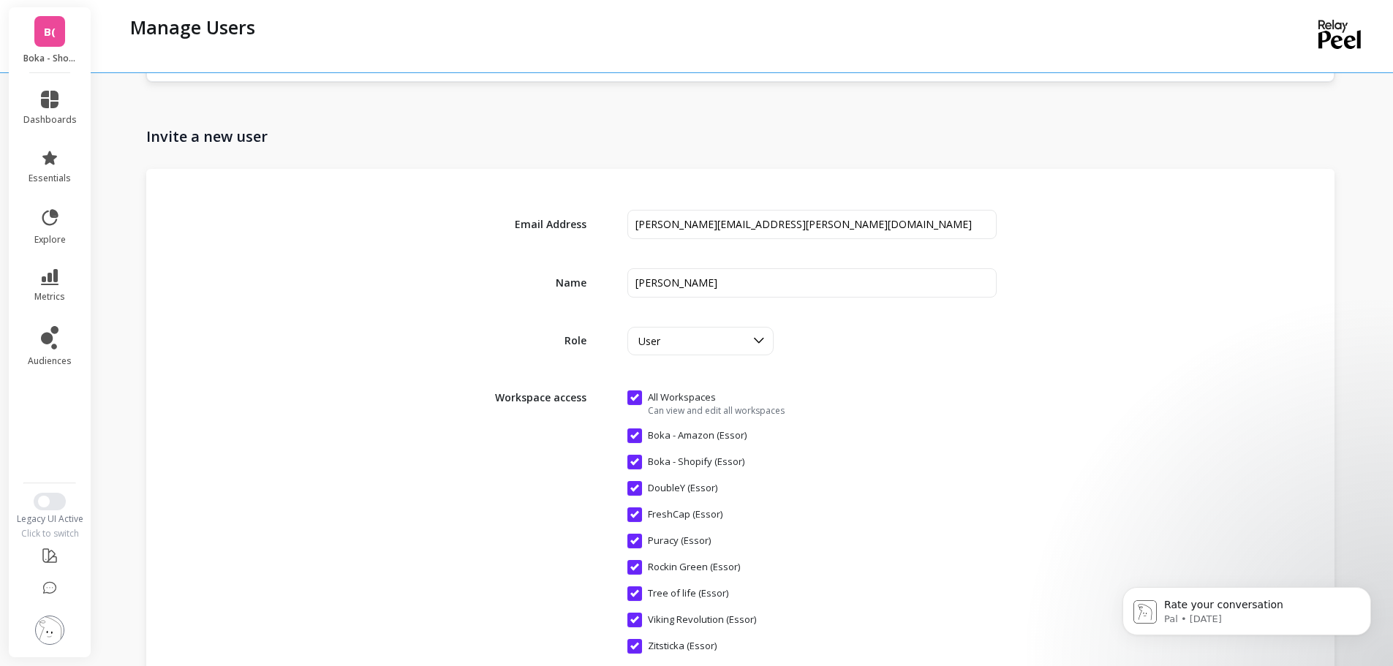
scroll to position [1996, 0]
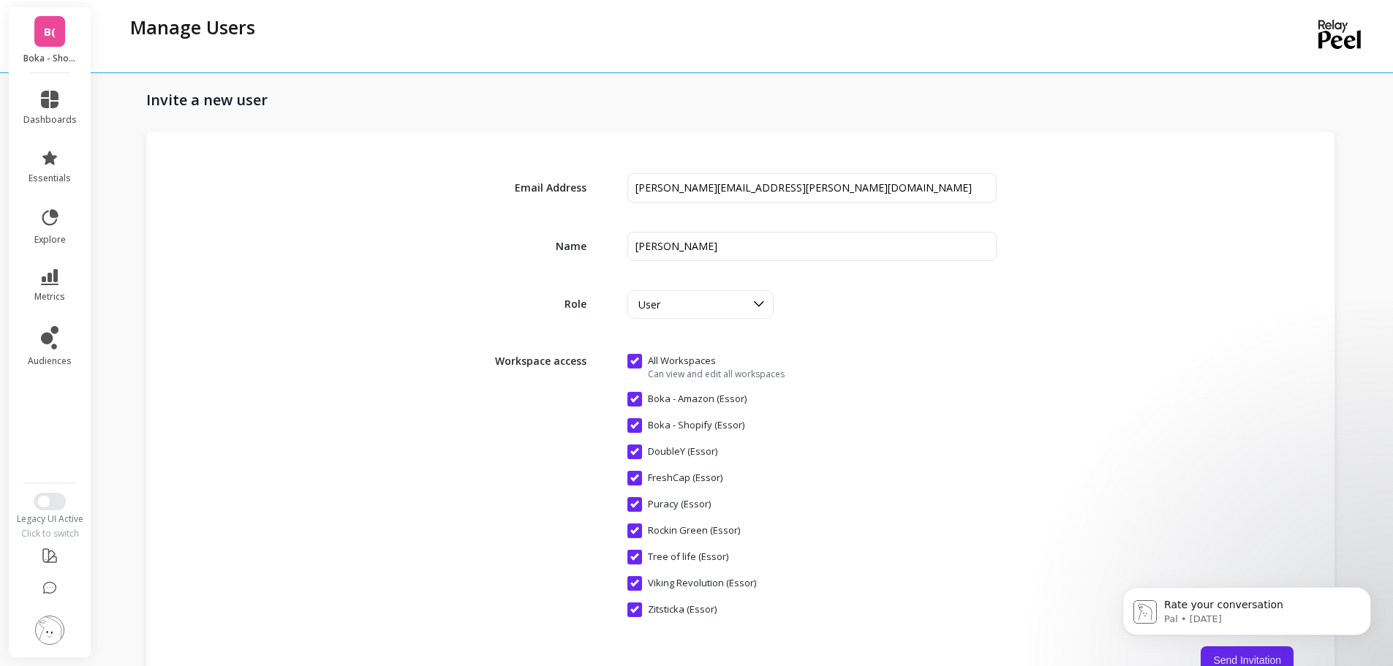
click at [1247, 658] on html "Rate your conversation Pal • 5d ago" at bounding box center [1246, 607] width 292 height 102
click at [1224, 657] on html "Rate your conversation Pal • 5d ago" at bounding box center [1246, 607] width 292 height 102
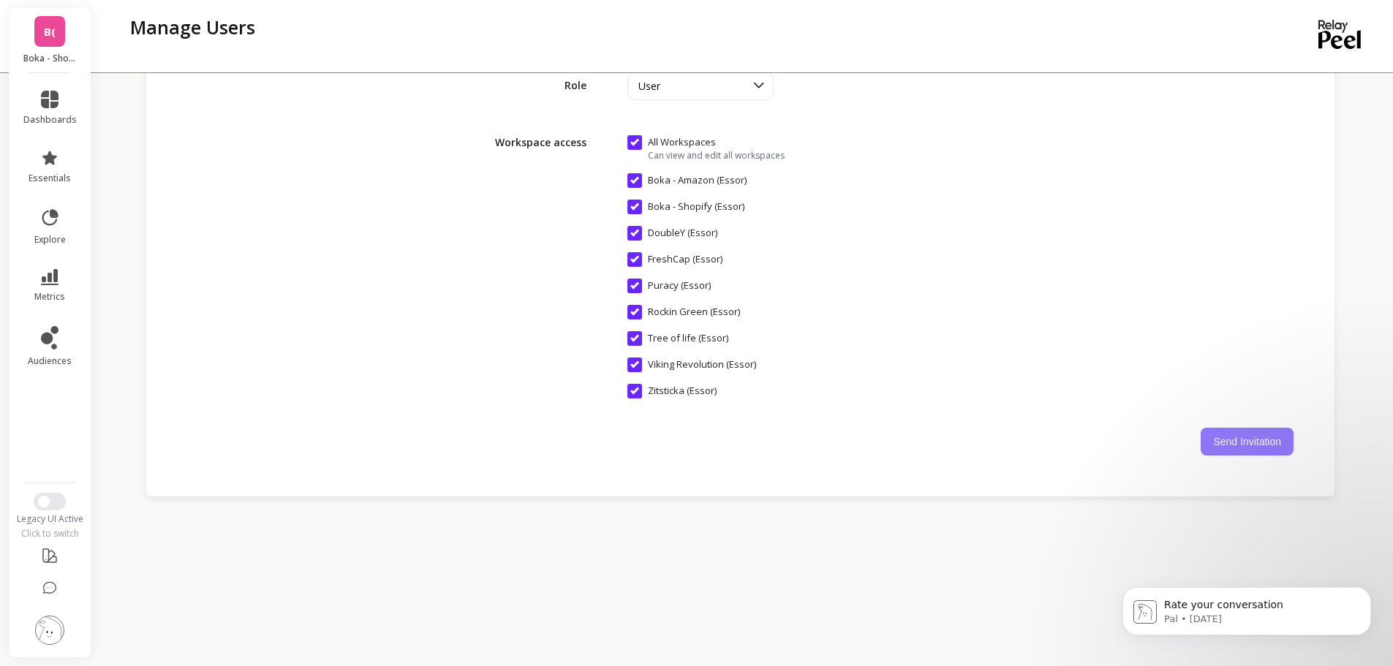
scroll to position [2215, 0]
click at [1262, 438] on button "Send Invitation" at bounding box center [1247, 441] width 93 height 28
checkbox Workspaces "false"
checkbox \(Essor\) "false"
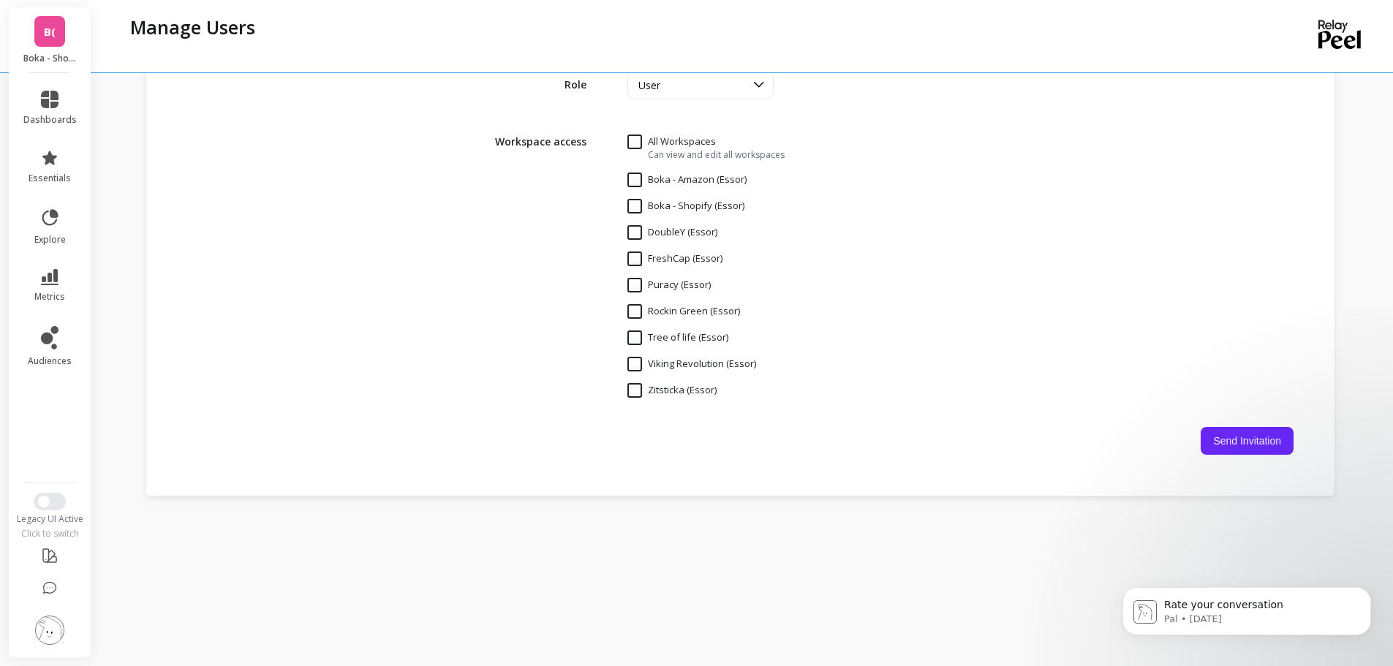
checkbox \(Essor\) "false"
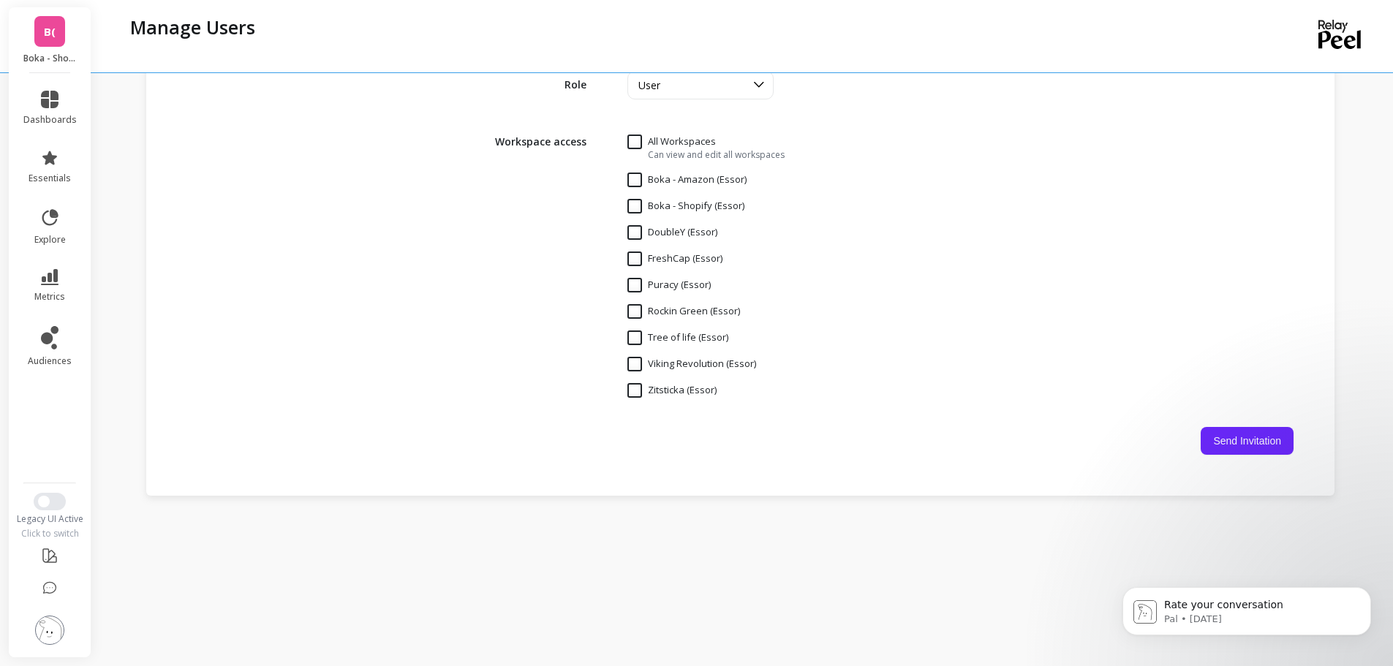
checkbox \(Essor\) "false"
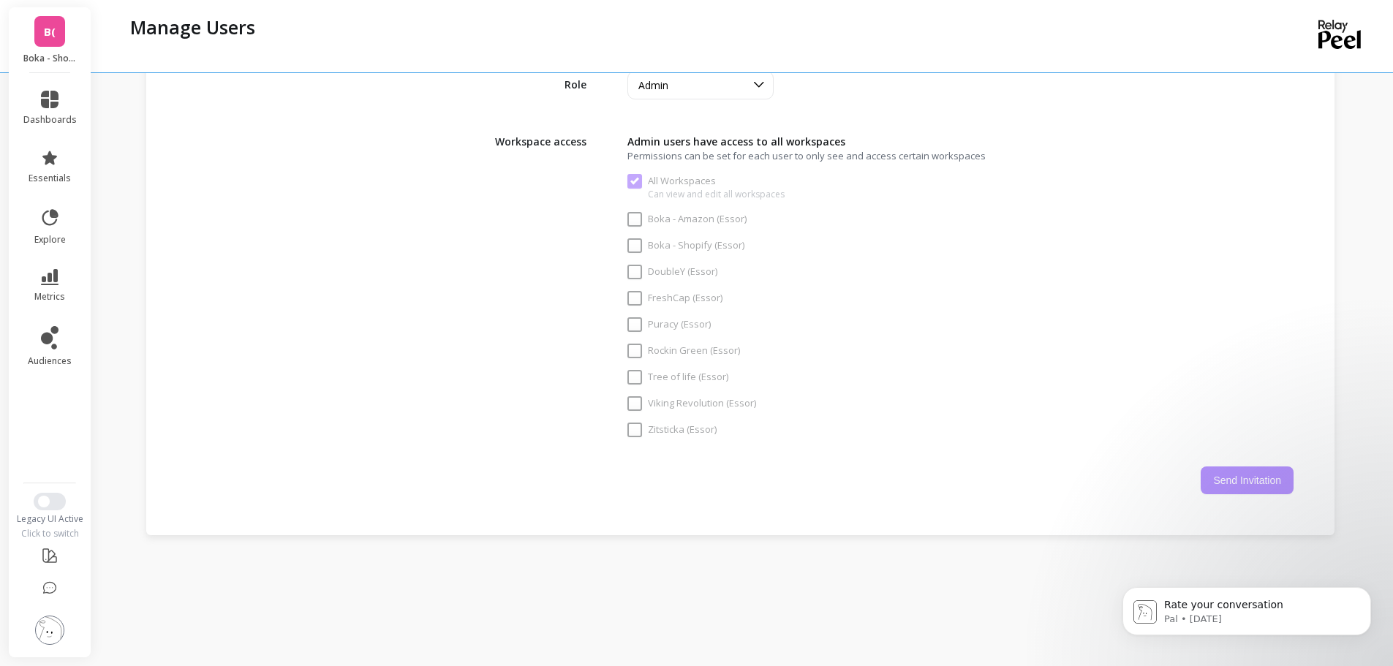
checkbox Workspaces "true"
checkbox \(Essor\) "true"
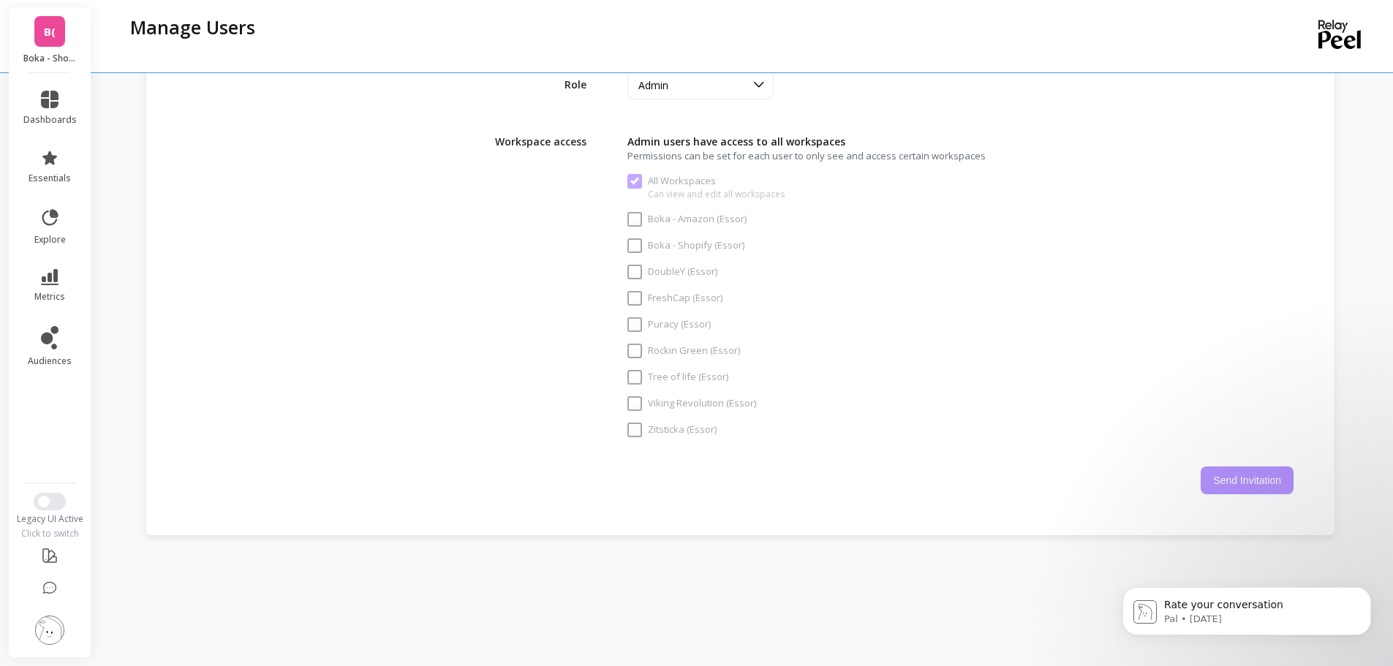
checkbox \(Essor\) "true"
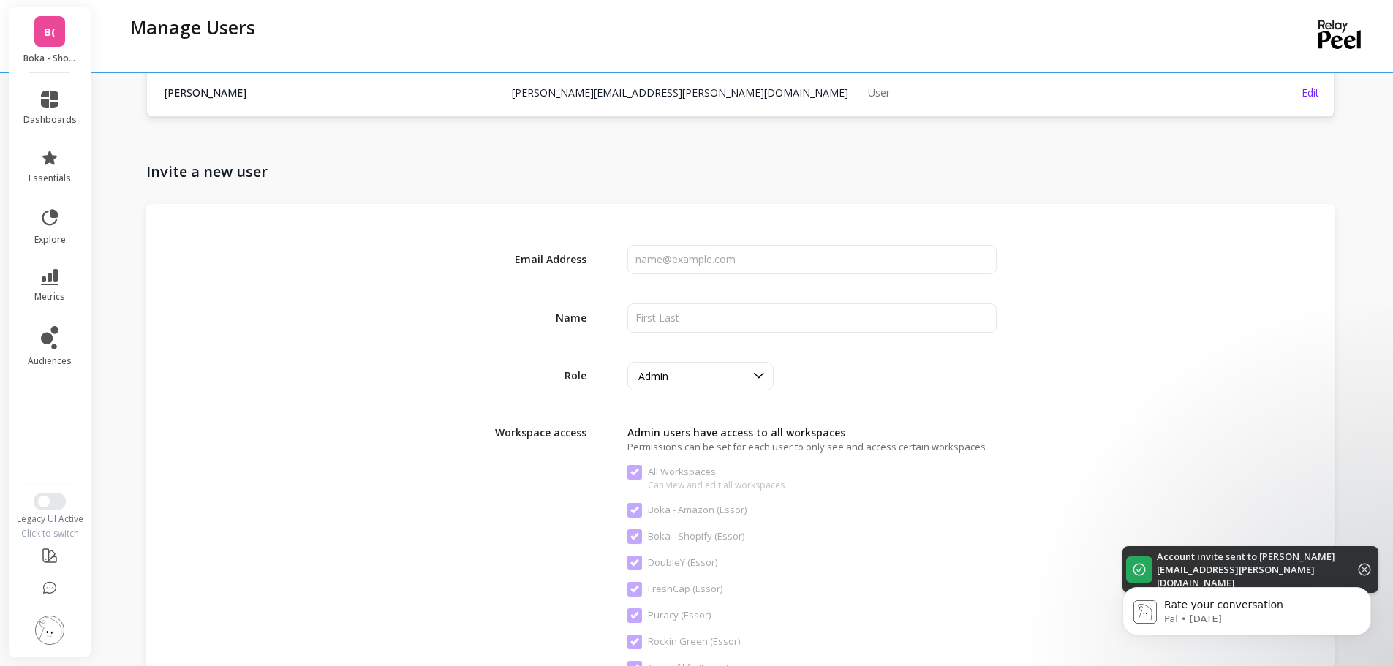
scroll to position [1969, 0]
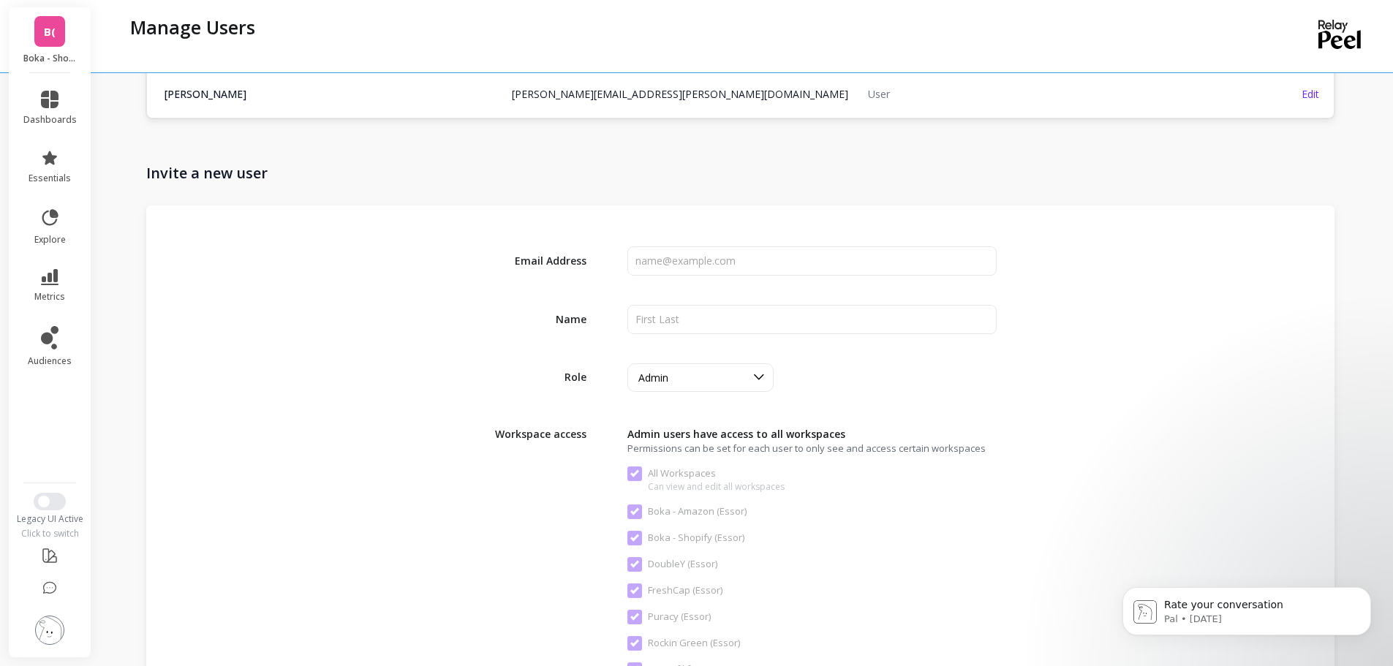
click at [931, 93] on td "User" at bounding box center [1037, 94] width 356 height 45
